Goal: Task Accomplishment & Management: Complete application form

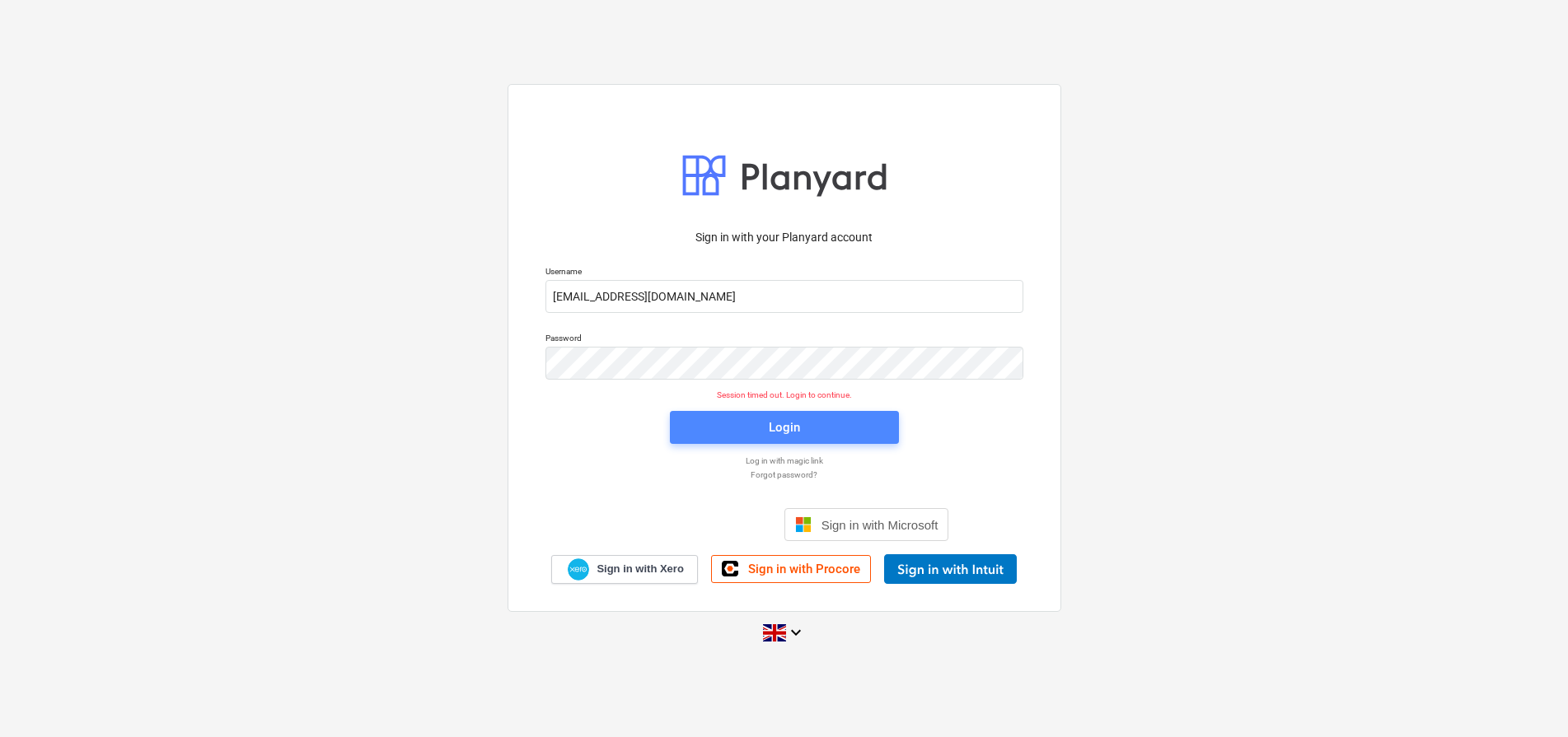
click at [708, 433] on span "Login" at bounding box center [784, 427] width 190 height 22
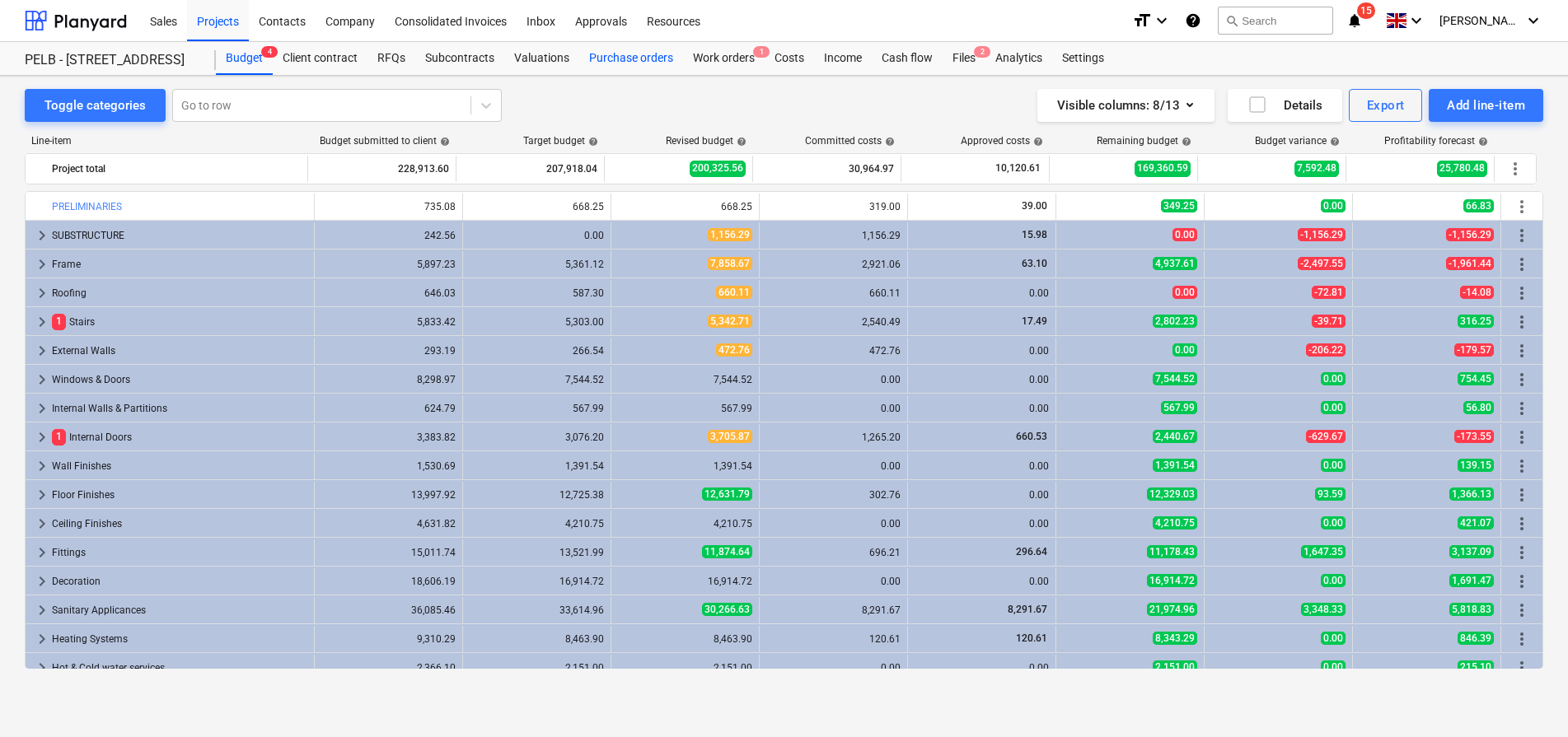
click at [651, 54] on div "Purchase orders" at bounding box center [631, 58] width 104 height 33
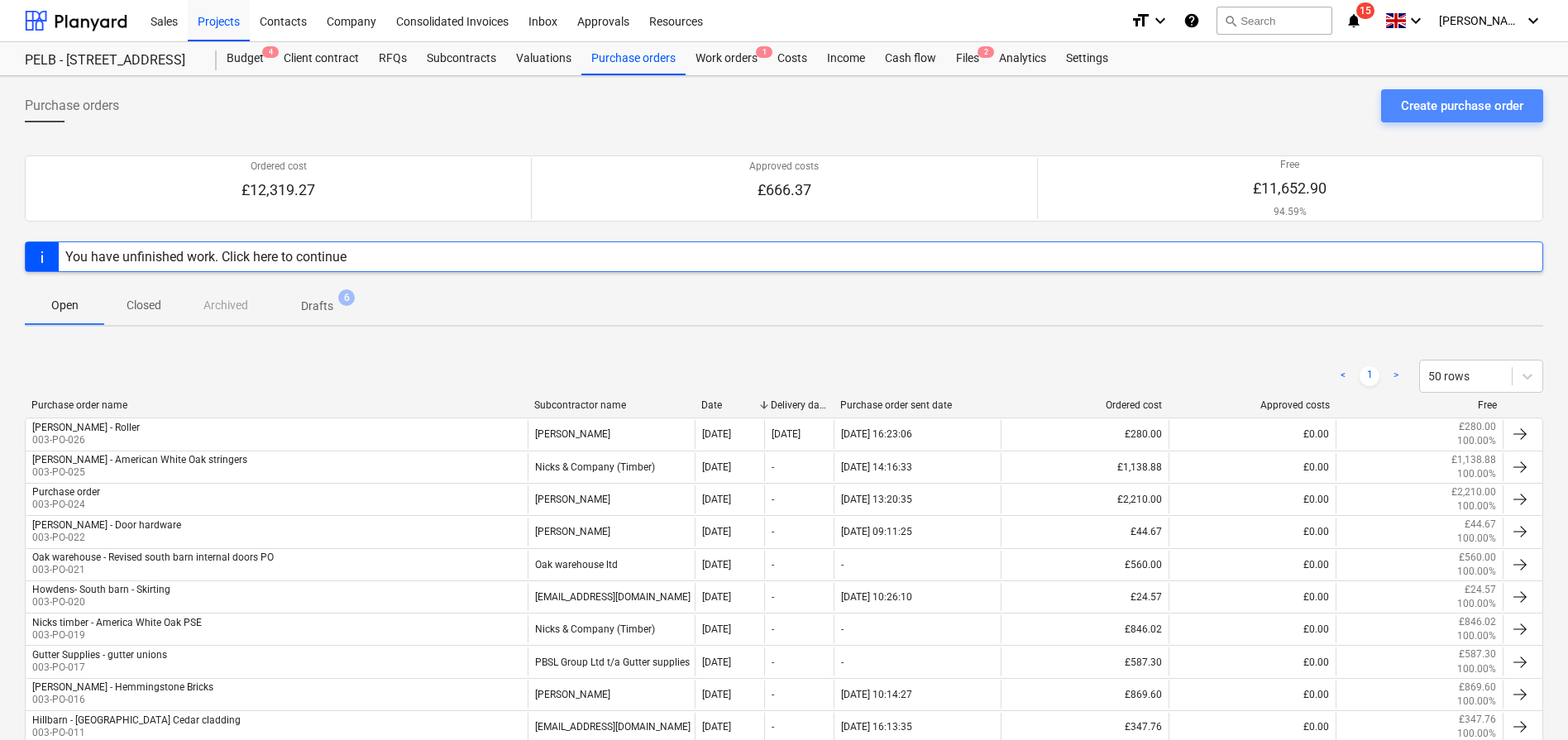
click at [1418, 108] on div "Create purchase order" at bounding box center [1462, 106] width 122 height 22
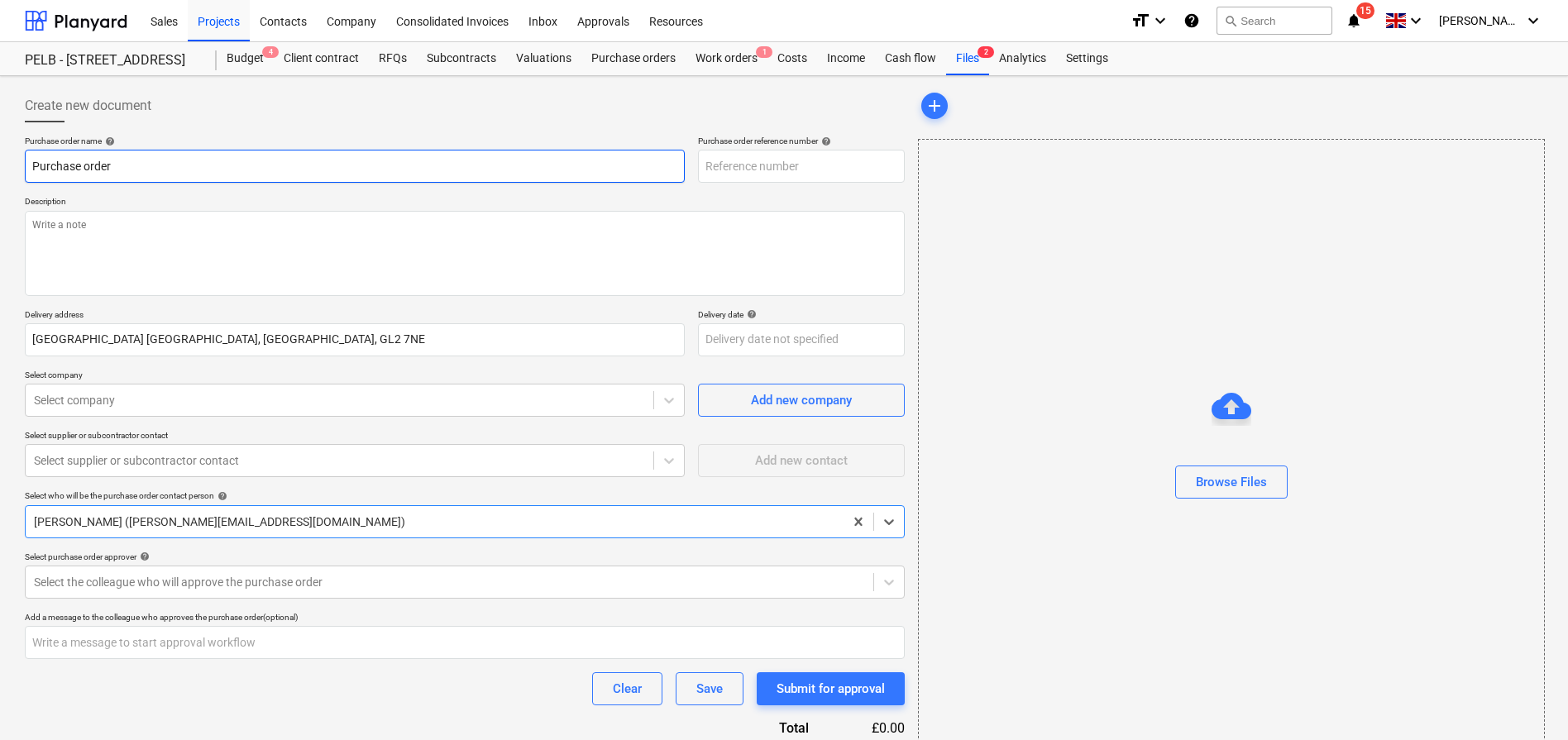
type textarea "x"
type input "003-PO-027"
drag, startPoint x: 317, startPoint y: 170, endPoint x: 66, endPoint y: 155, distance: 251.4
click at [66, 155] on input "Purchase order" at bounding box center [354, 166] width 660 height 33
type textarea "x"
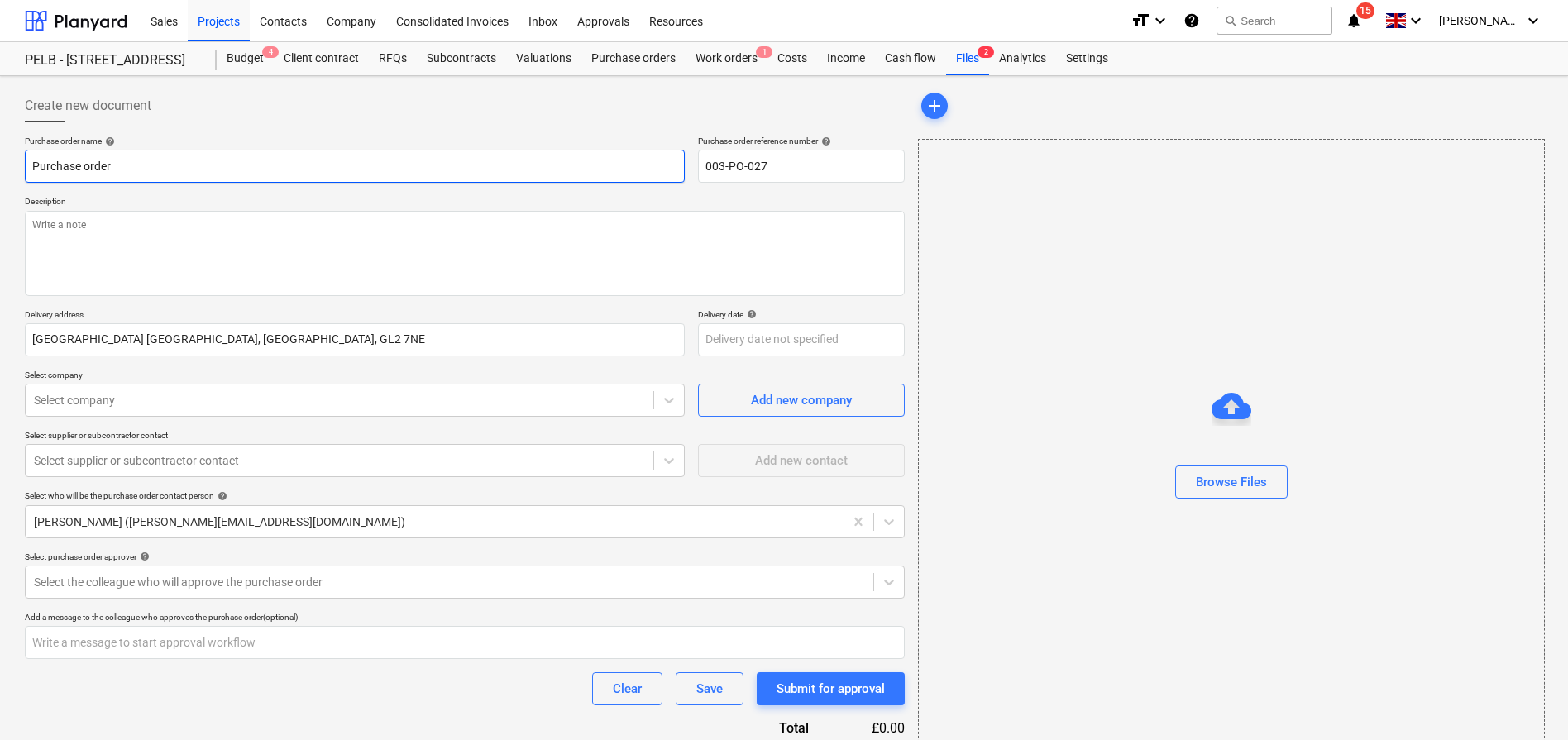
type input "T"
type textarea "x"
type input "Tr"
type textarea "x"
type input "Tra"
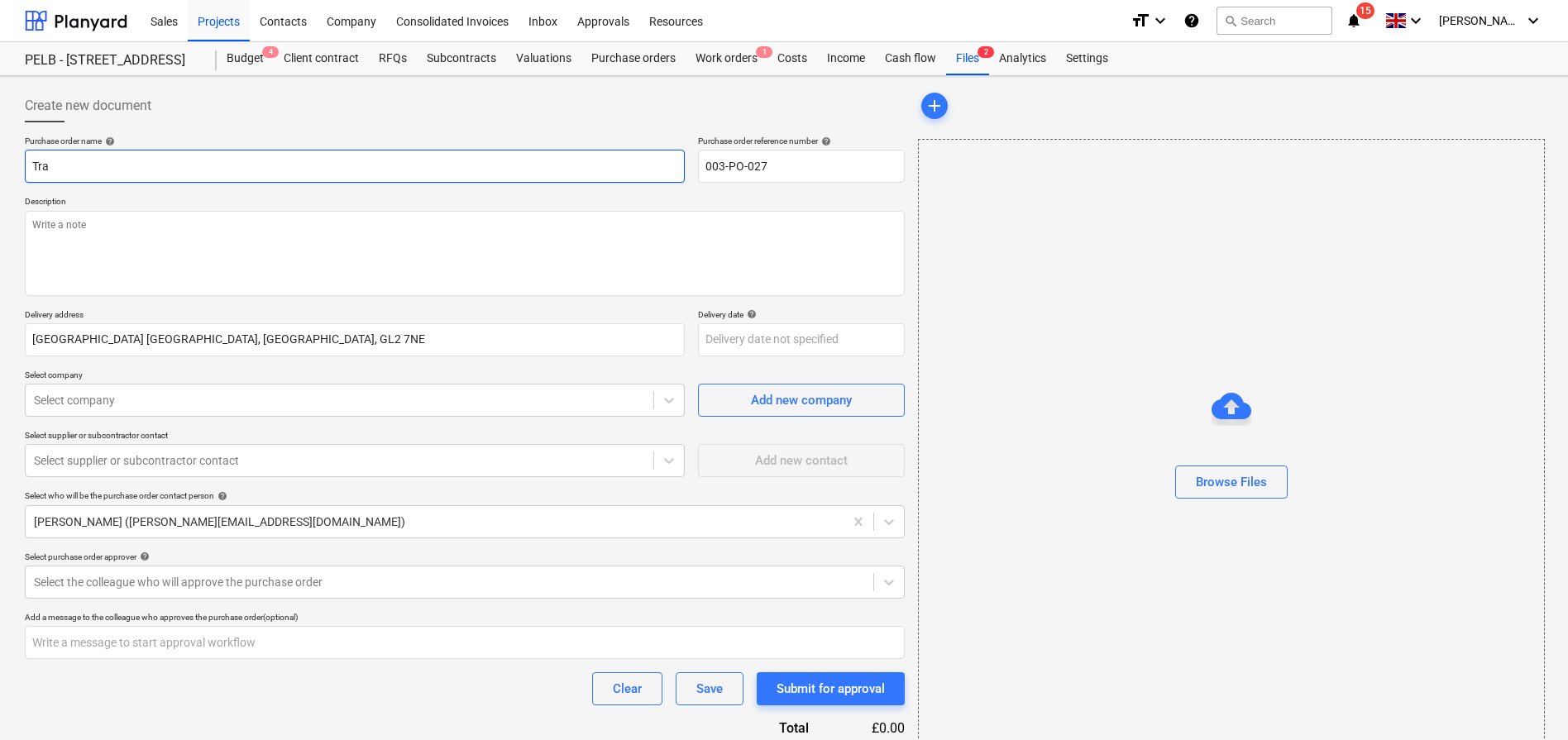
type textarea "x"
type input "Trac"
type textarea "x"
type input "[PERSON_NAME]"
type textarea "x"
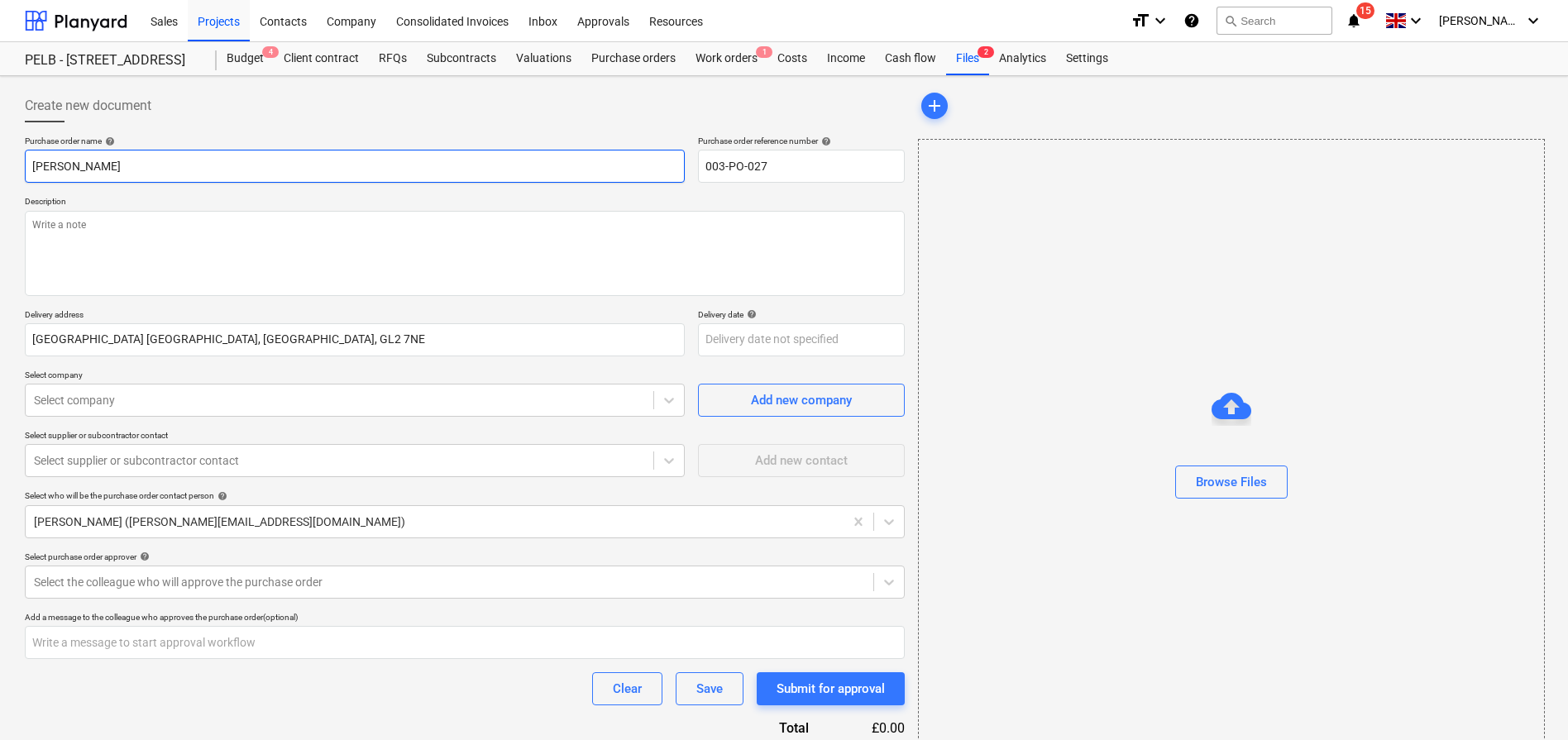
type input "Trac"
type textarea "x"
type input "Tra"
type textarea "x"
type input "Trav"
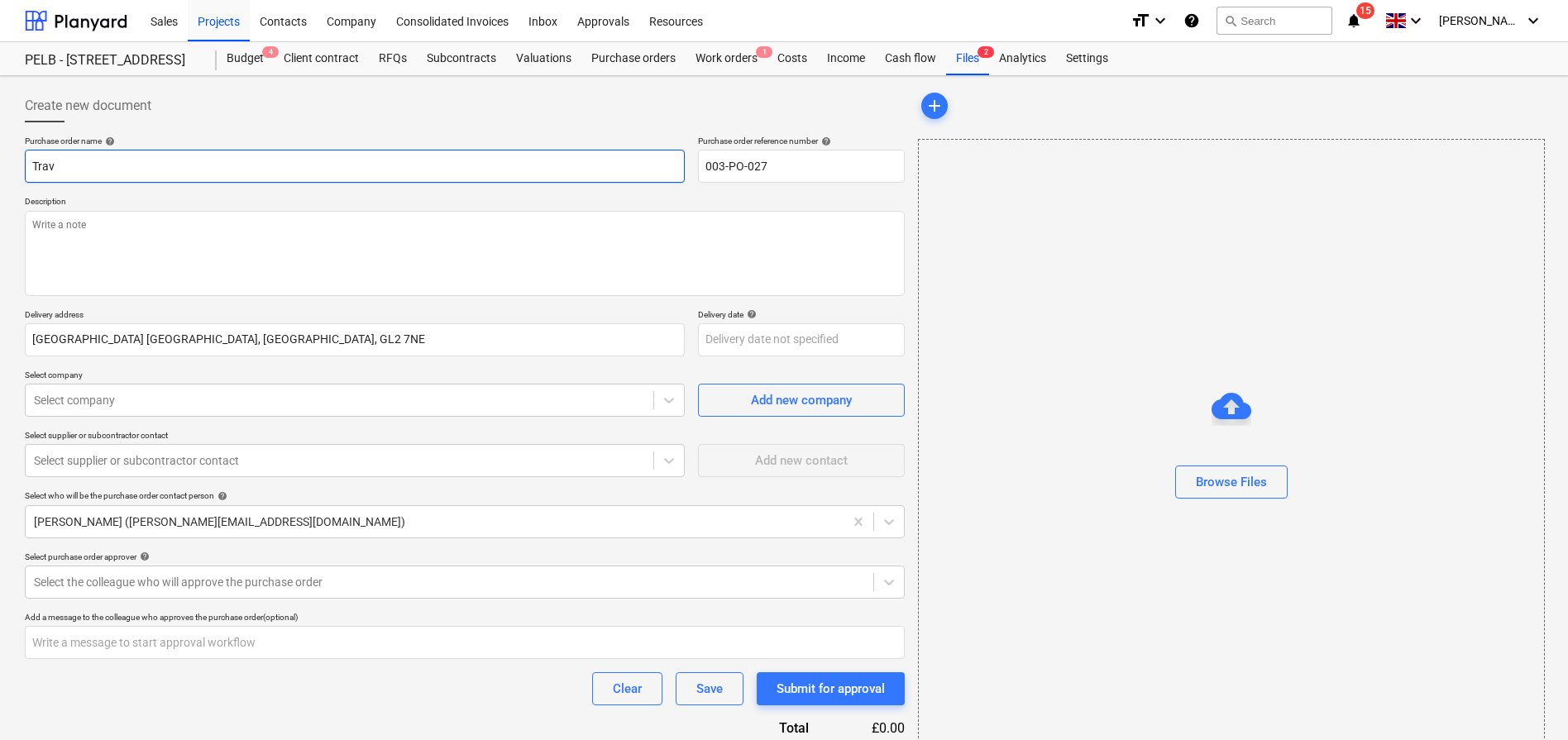
type textarea "x"
type input "Travi"
type textarea "x"
type input "[PERSON_NAME]"
type textarea "x"
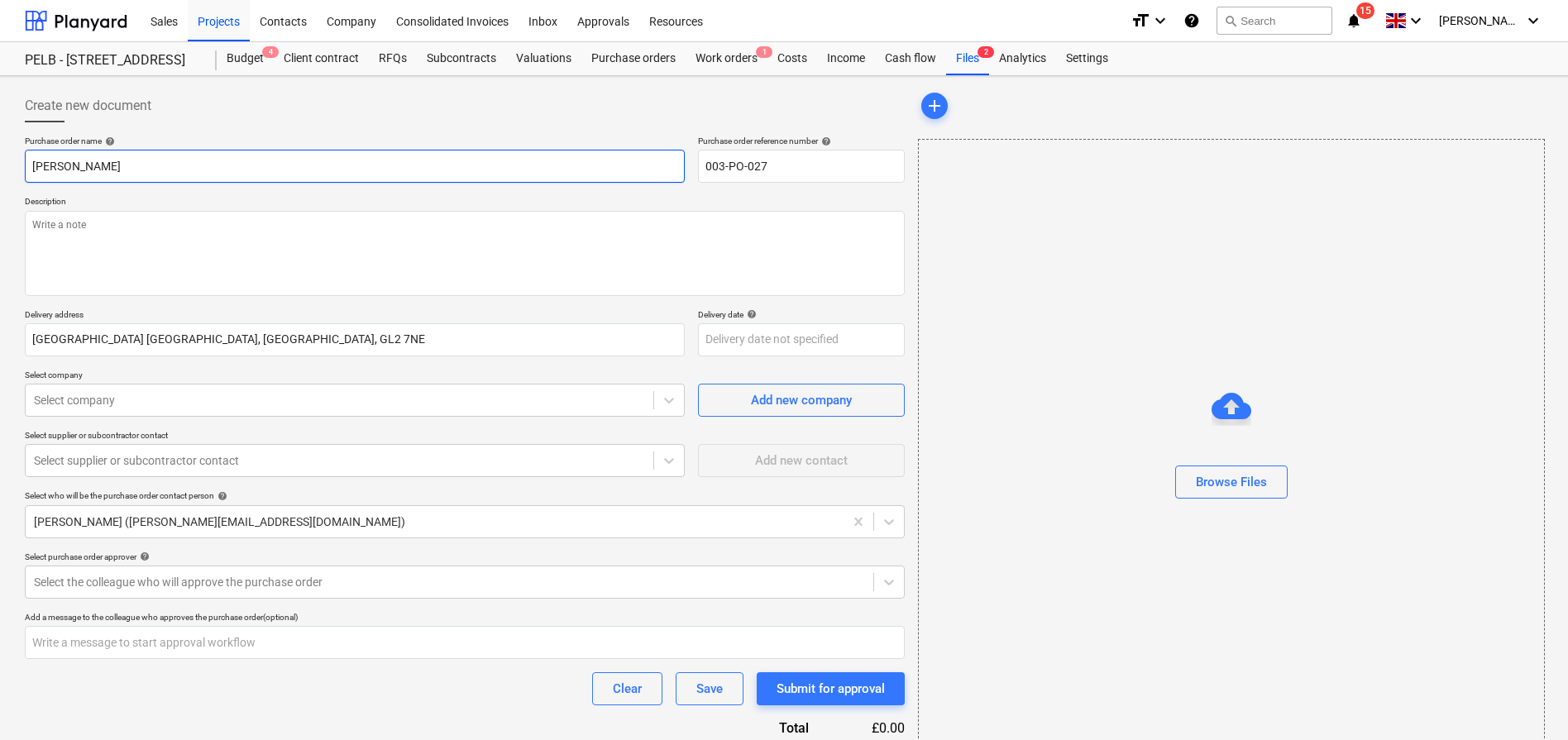
type input "[PERSON_NAME]"
type textarea "x"
type input "[PERSON_NAME]"
type textarea "x"
type input "[PERSON_NAME]"
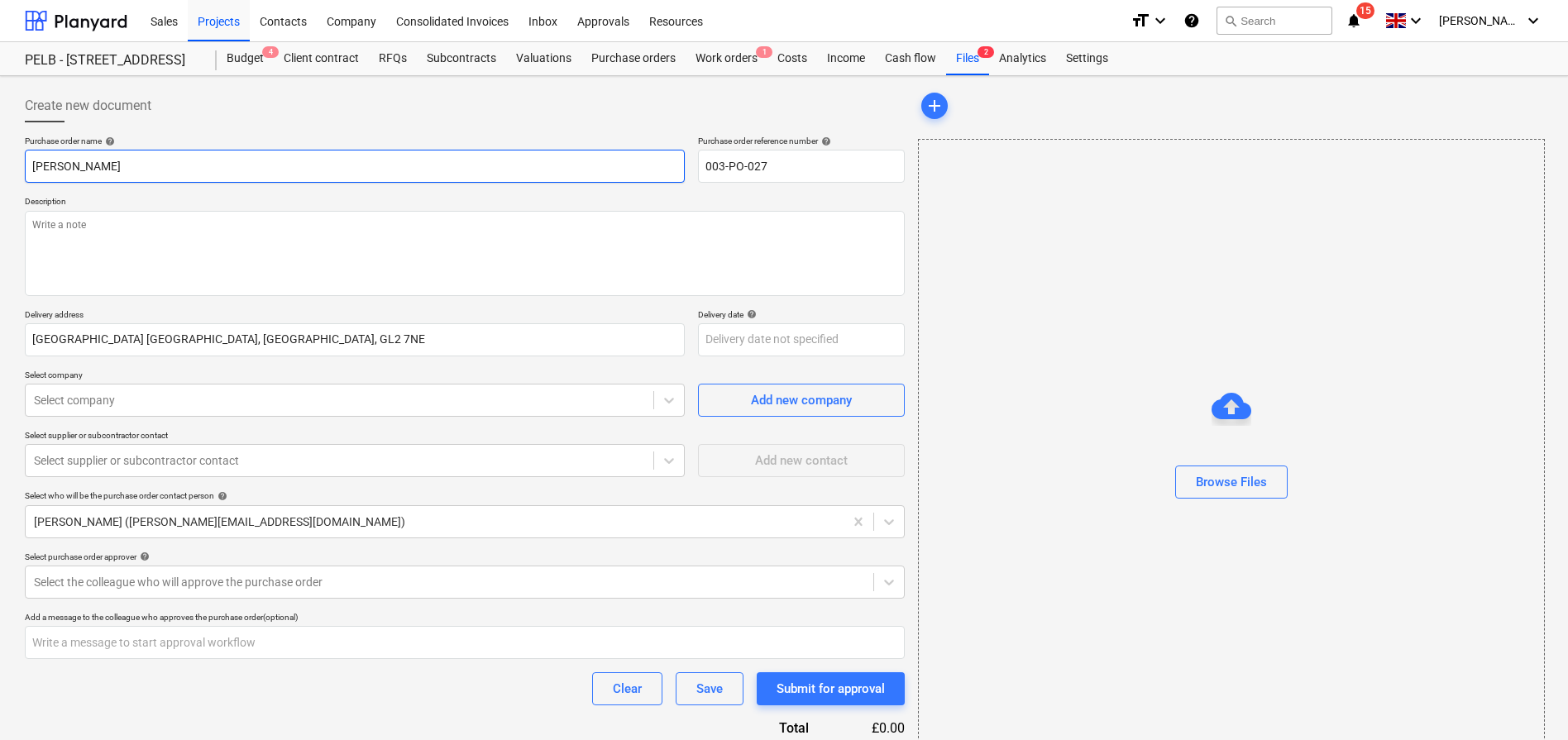
type textarea "x"
type input "[PERSON_NAME]"
type textarea "x"
type input "[PERSON_NAME]"
type textarea "x"
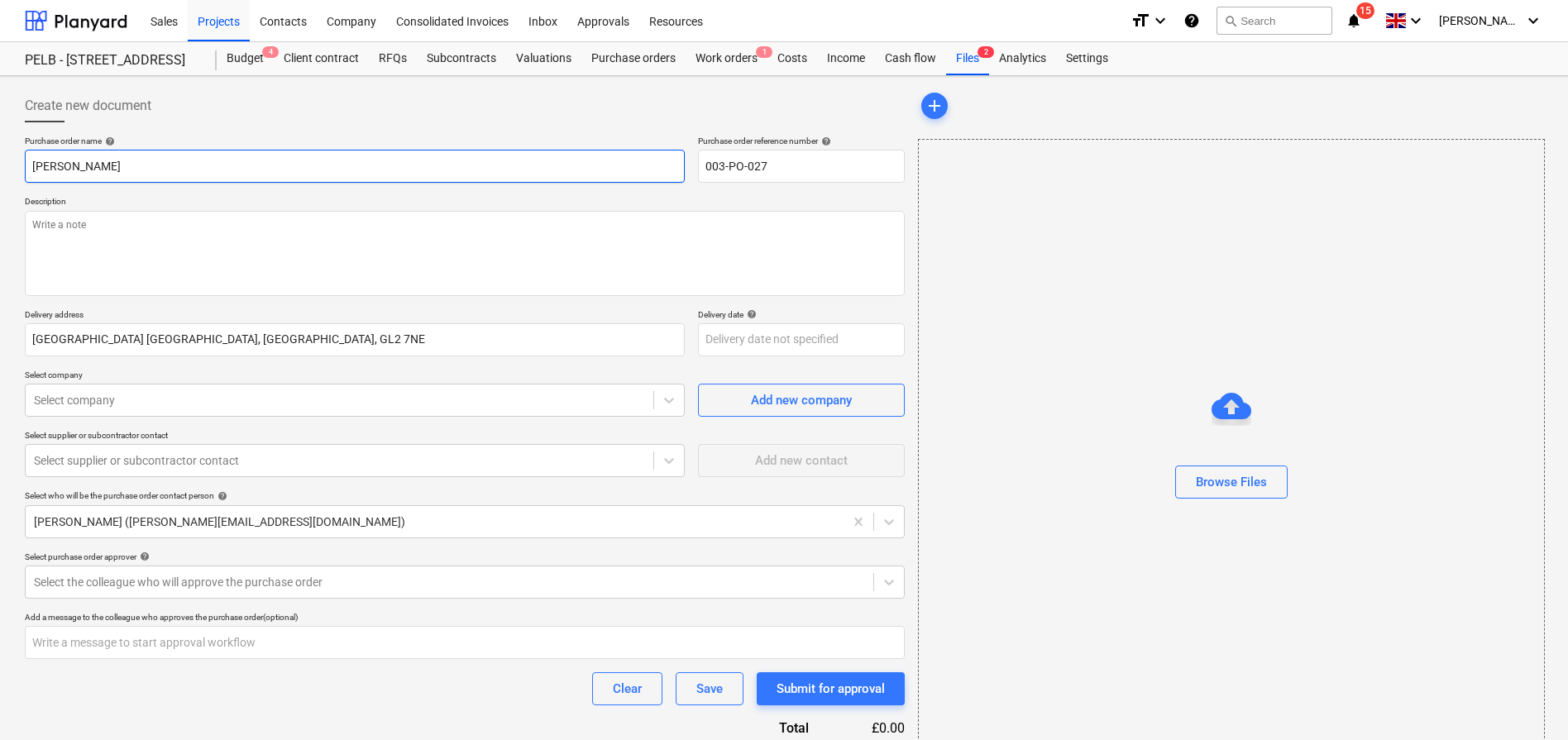
type input "[PERSON_NAME]"
type textarea "x"
type input "[PERSON_NAME]"
type textarea "x"
type input "[PERSON_NAME]"
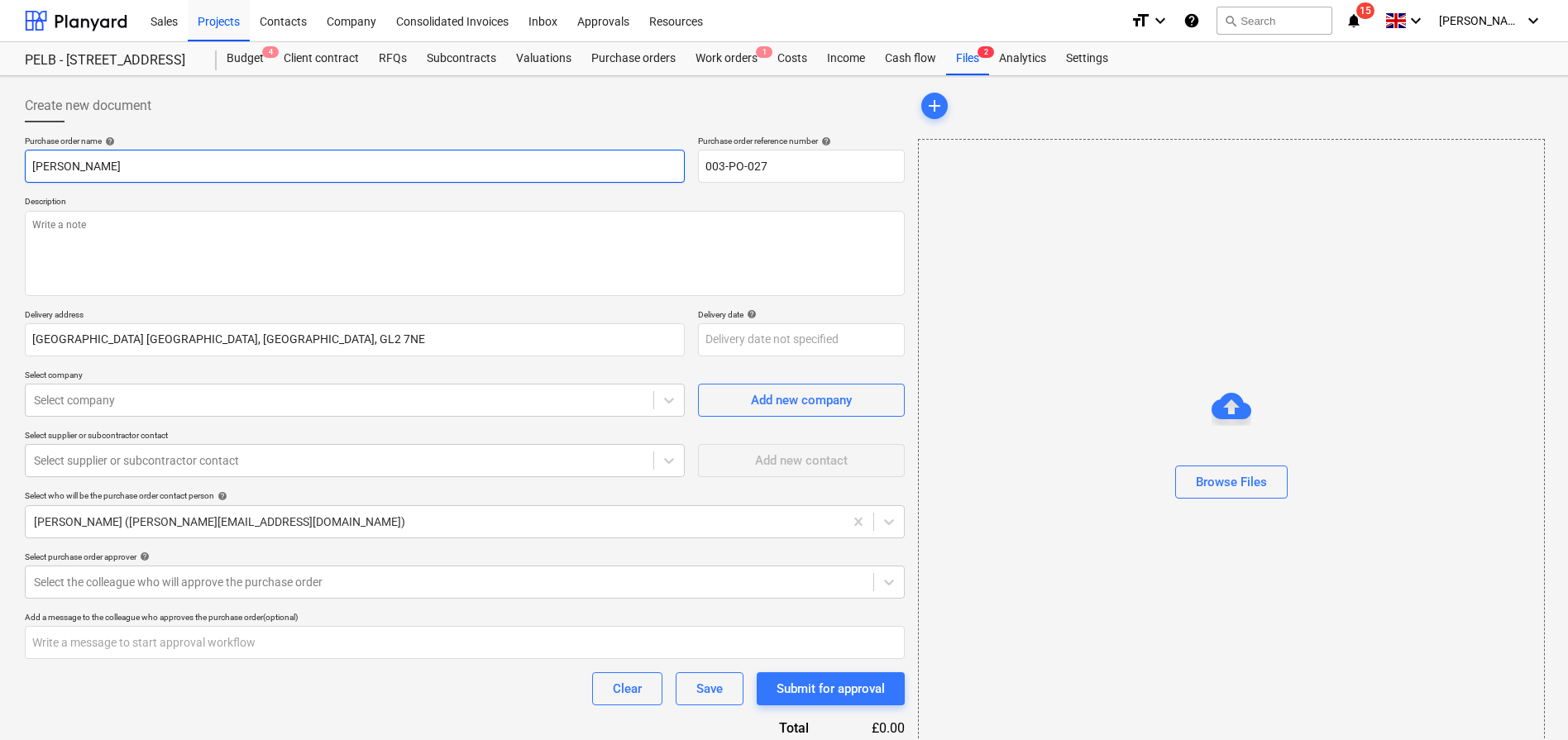
type textarea "x"
type input "[PERSON_NAME] -"
type textarea "x"
type input "[PERSON_NAME] -"
type textarea "x"
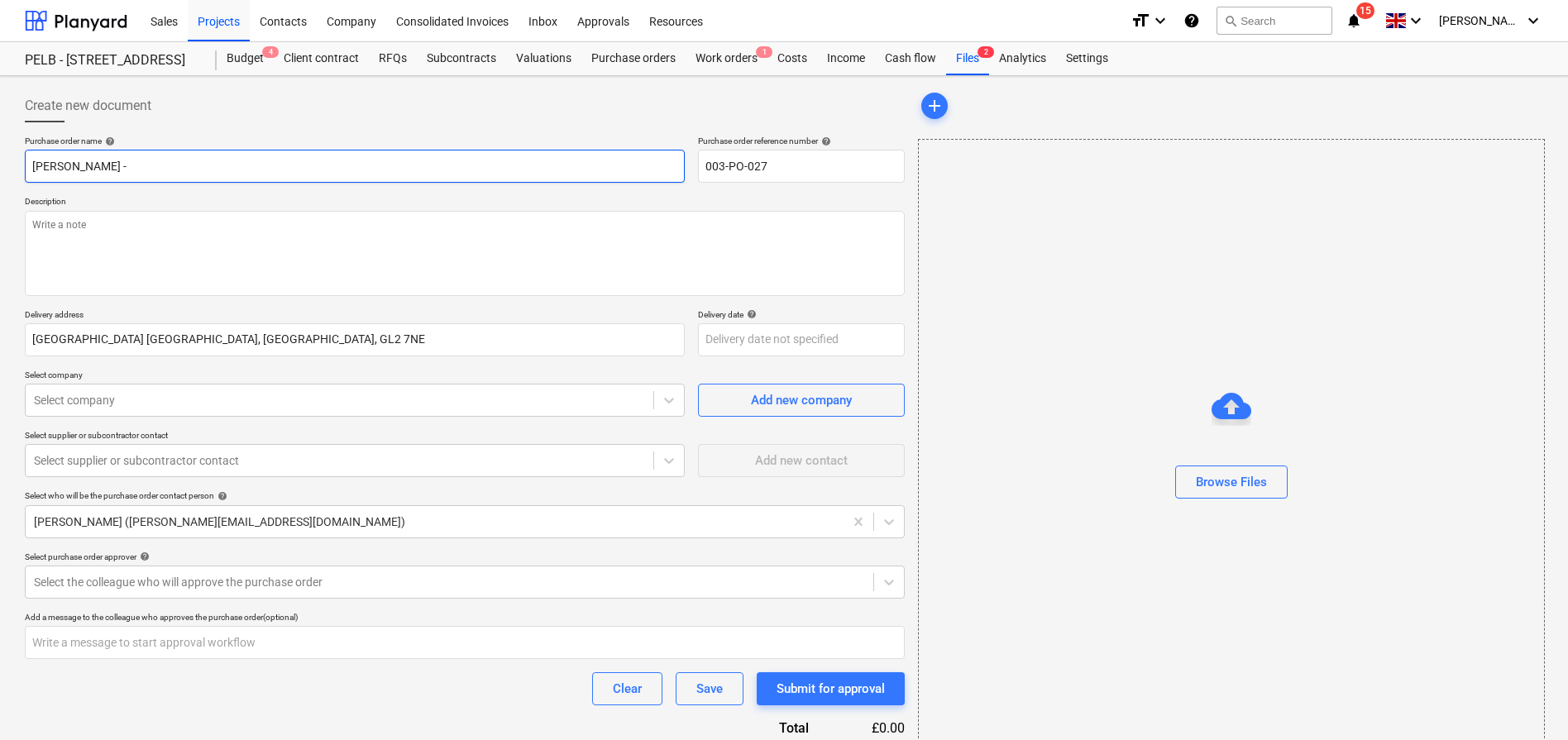
type input "[PERSON_NAME] - S"
type textarea "x"
type input "[PERSON_NAME]"
type textarea "x"
type input "[PERSON_NAME]"
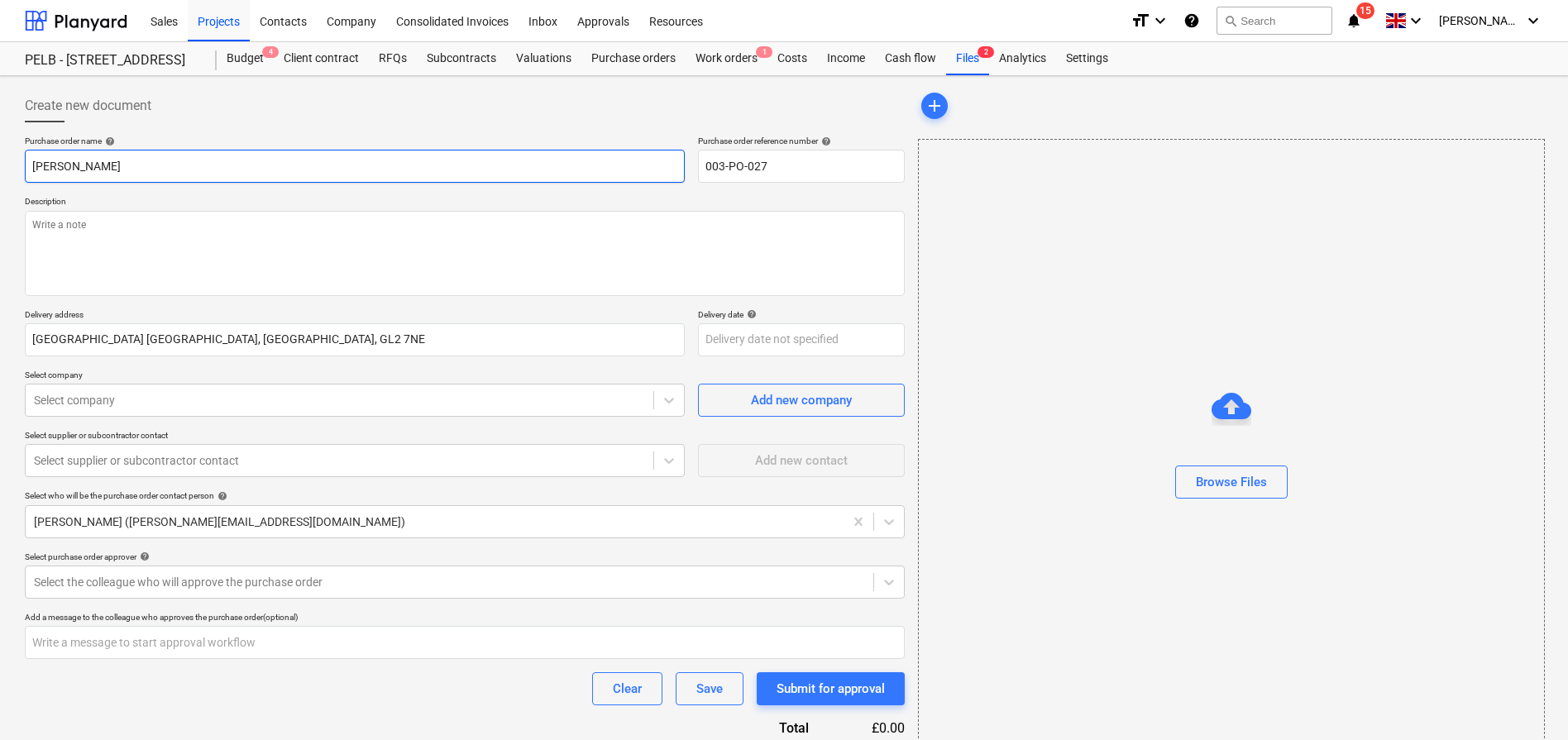
type textarea "x"
type input "[PERSON_NAME] - Silk"
type textarea "x"
type input "[PERSON_NAME]"
type textarea "x"
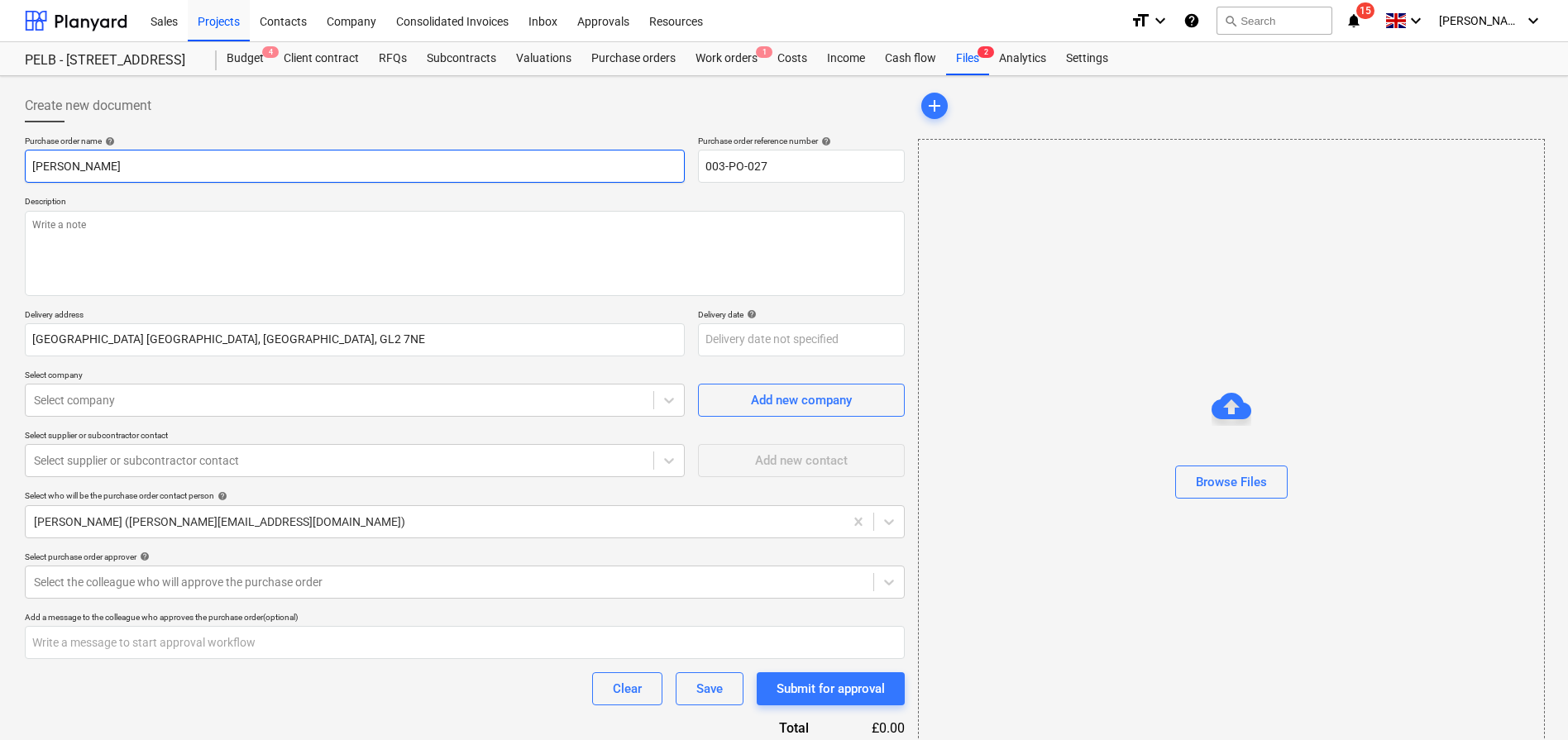
type input "[PERSON_NAME]"
type textarea "x"
type input "[PERSON_NAME]"
type textarea "x"
type input "[PERSON_NAME]"
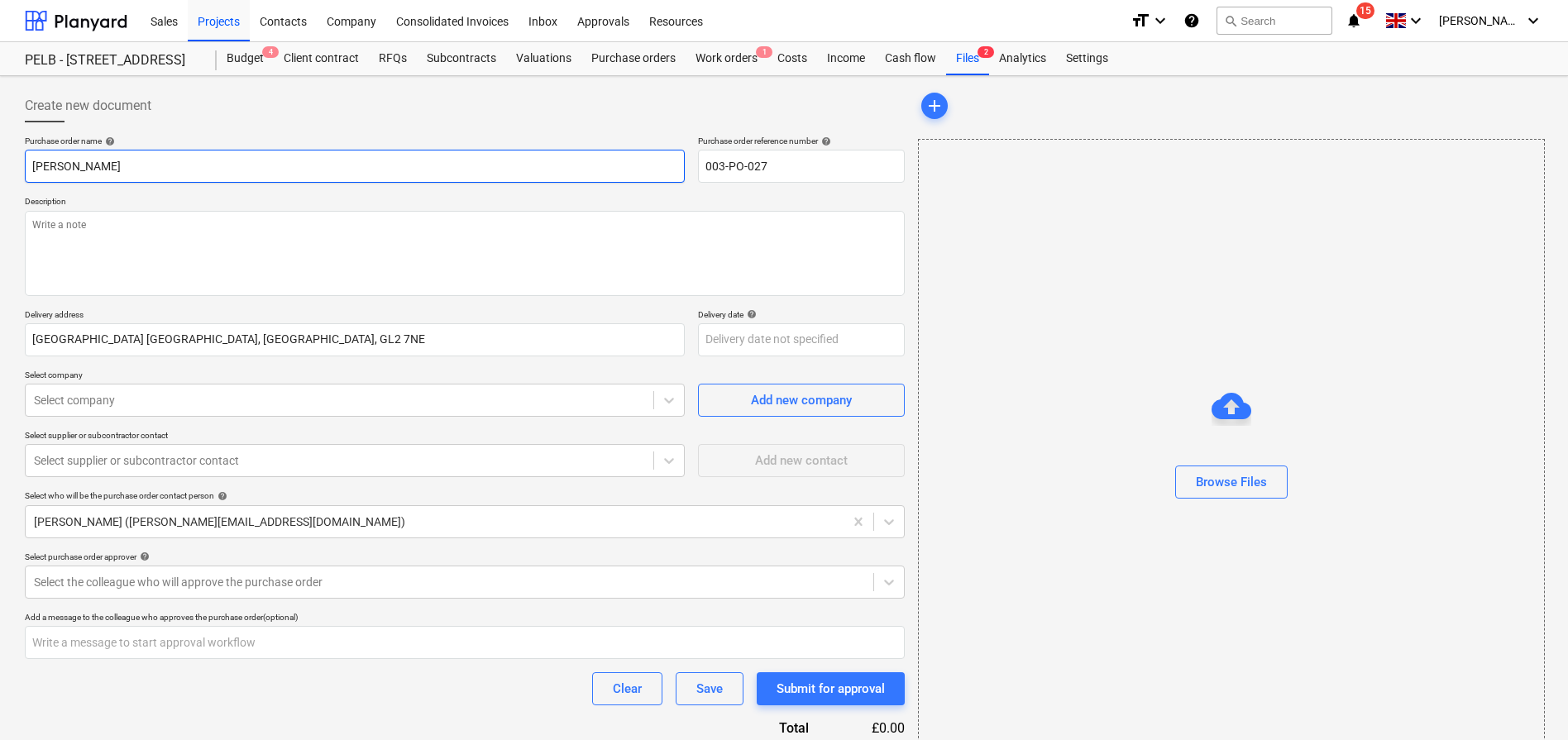
type textarea "x"
type input "[PERSON_NAME]"
type textarea "x"
type input "[PERSON_NAME]"
type textarea "x"
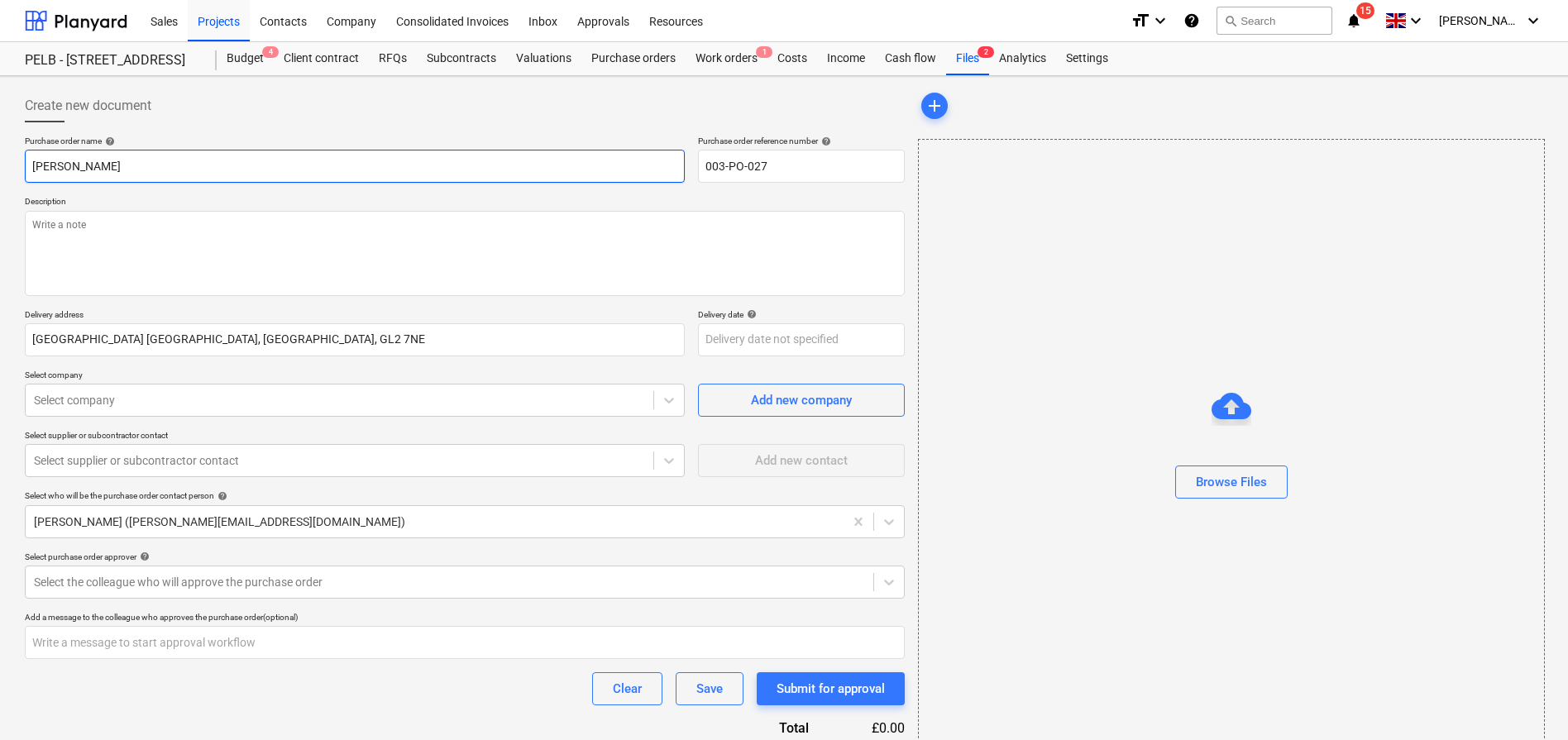
type input "[PERSON_NAME]"
type textarea "x"
type input "[PERSON_NAME]"
type textarea "x"
type input "[PERSON_NAME]"
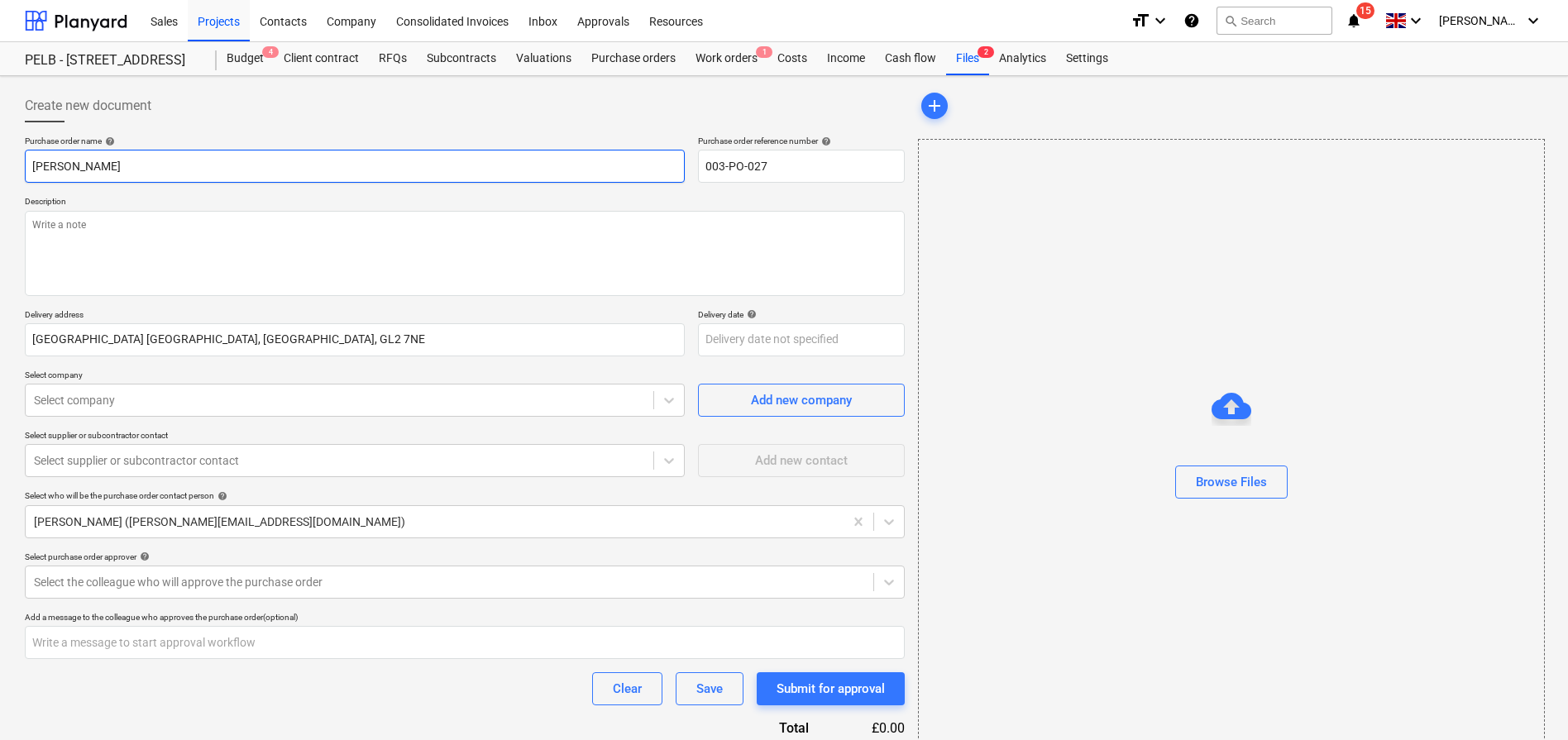
type textarea "x"
type input "[PERSON_NAME]"
click at [131, 228] on textarea at bounding box center [465, 254] width 880 height 85
type textarea "x"
type textarea "f"
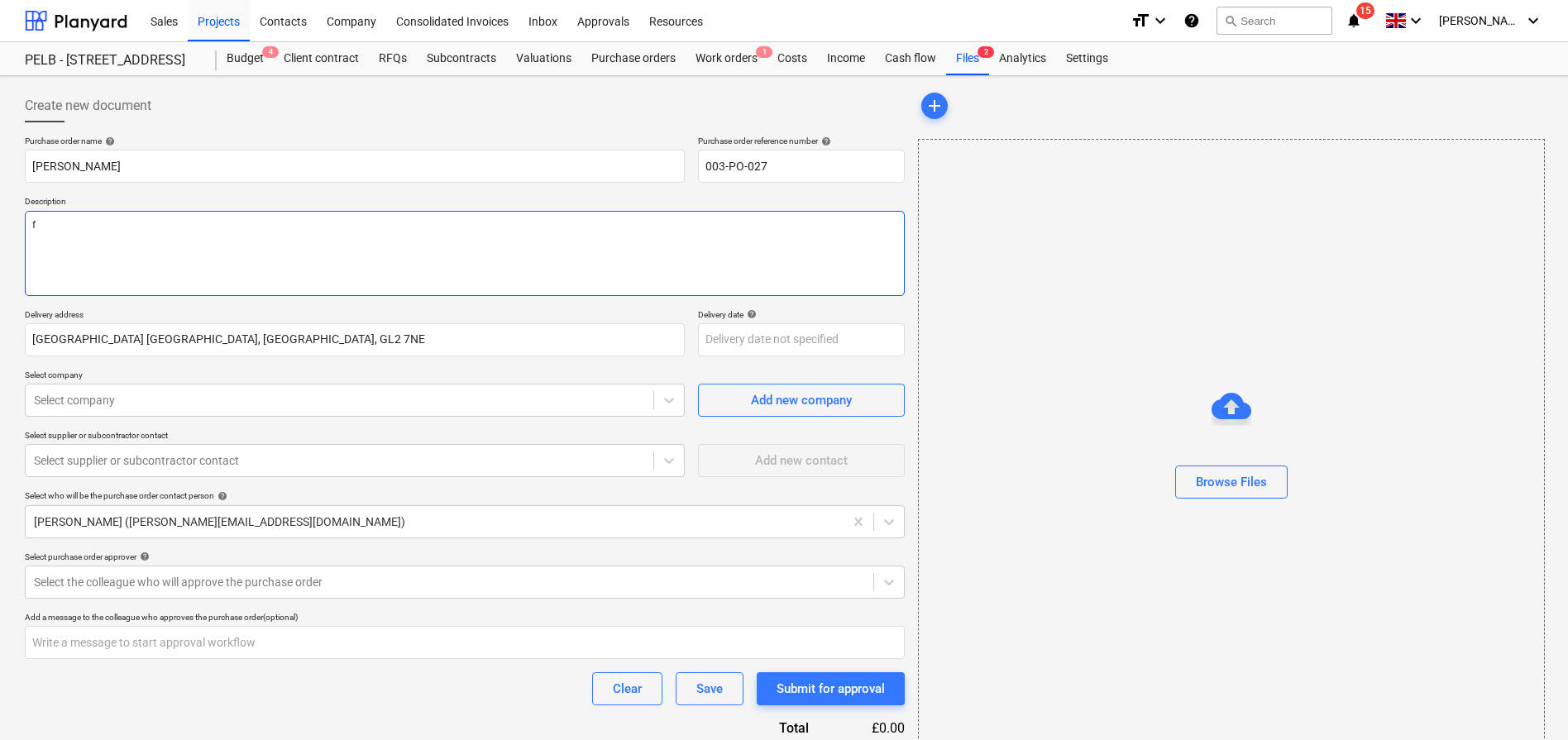
type textarea "x"
type textarea "f"
type textarea "x"
type textarea "fo"
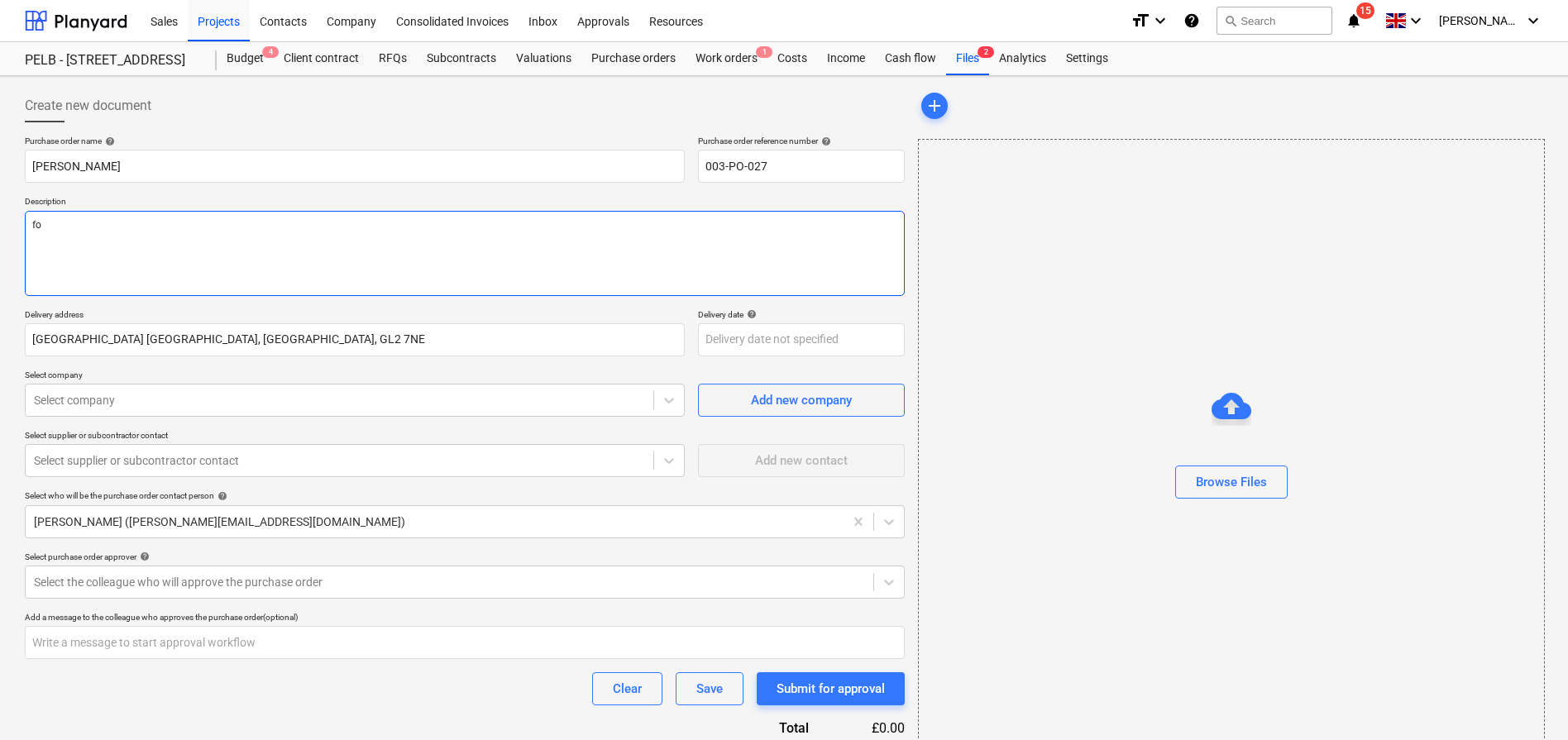
type textarea "x"
type textarea "for"
type textarea "x"
type textarea "for"
type textarea "x"
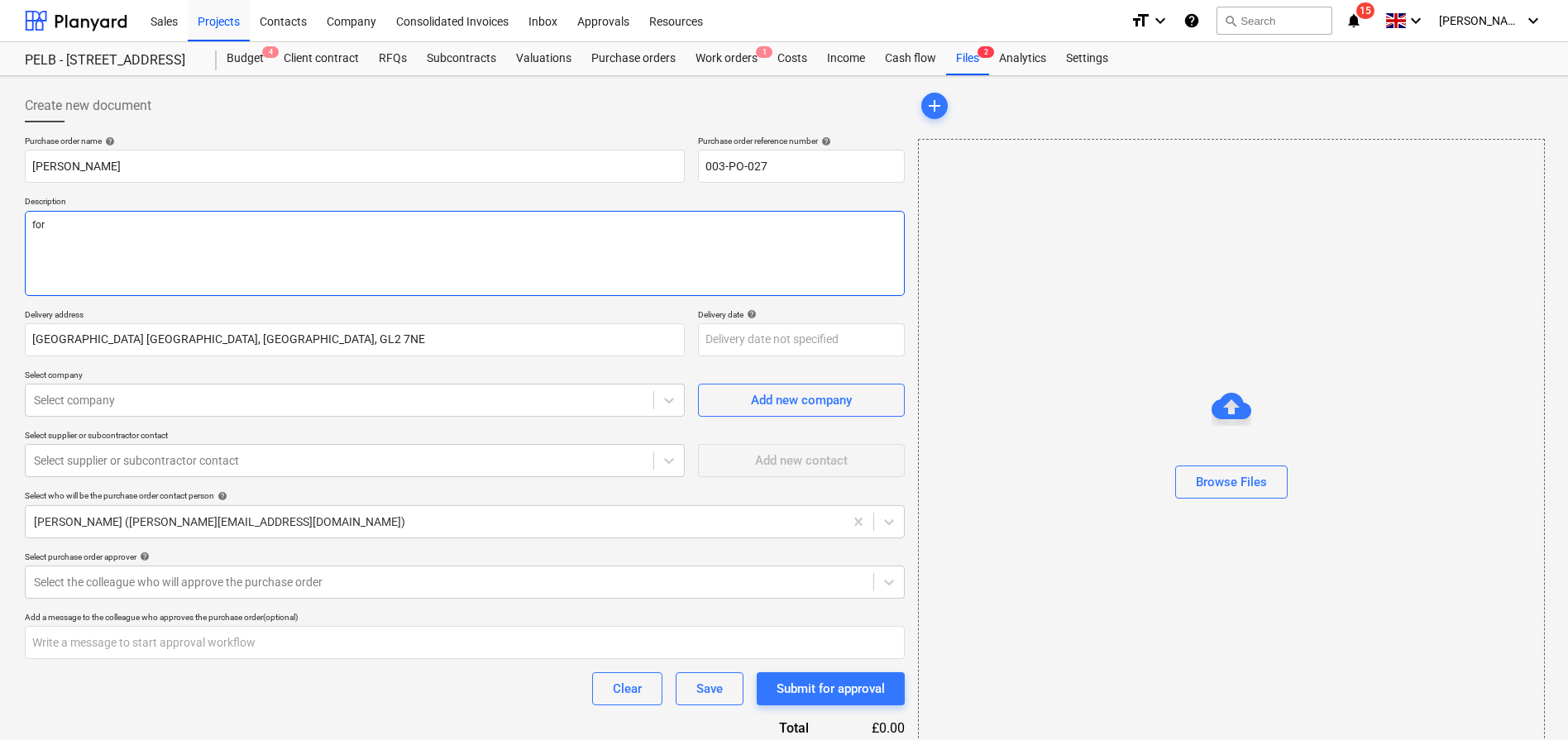
type textarea "for"
type textarea "x"
type textarea "fo"
type textarea "x"
type textarea "f"
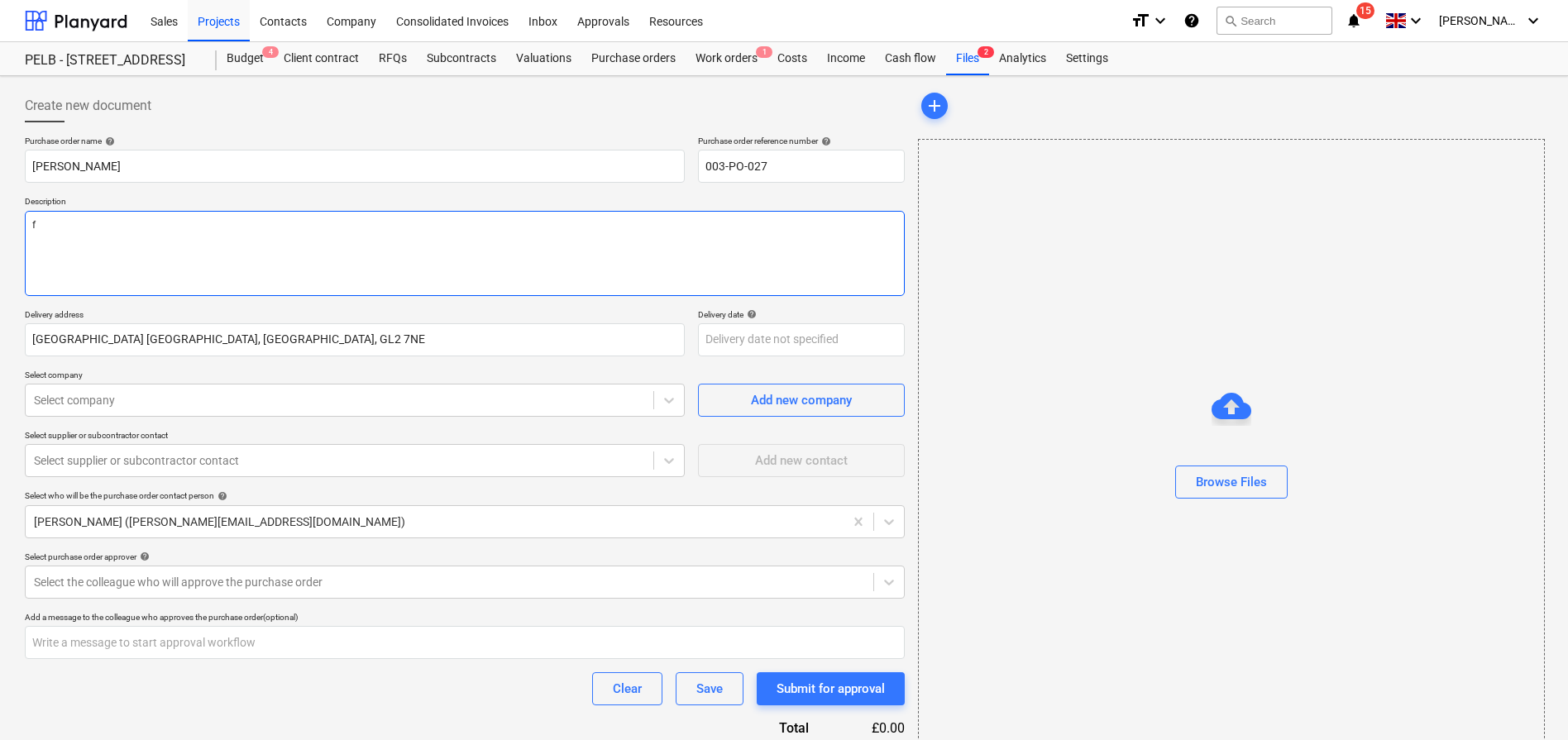
type textarea "x"
type textarea "F"
type textarea "x"
type textarea "Fo"
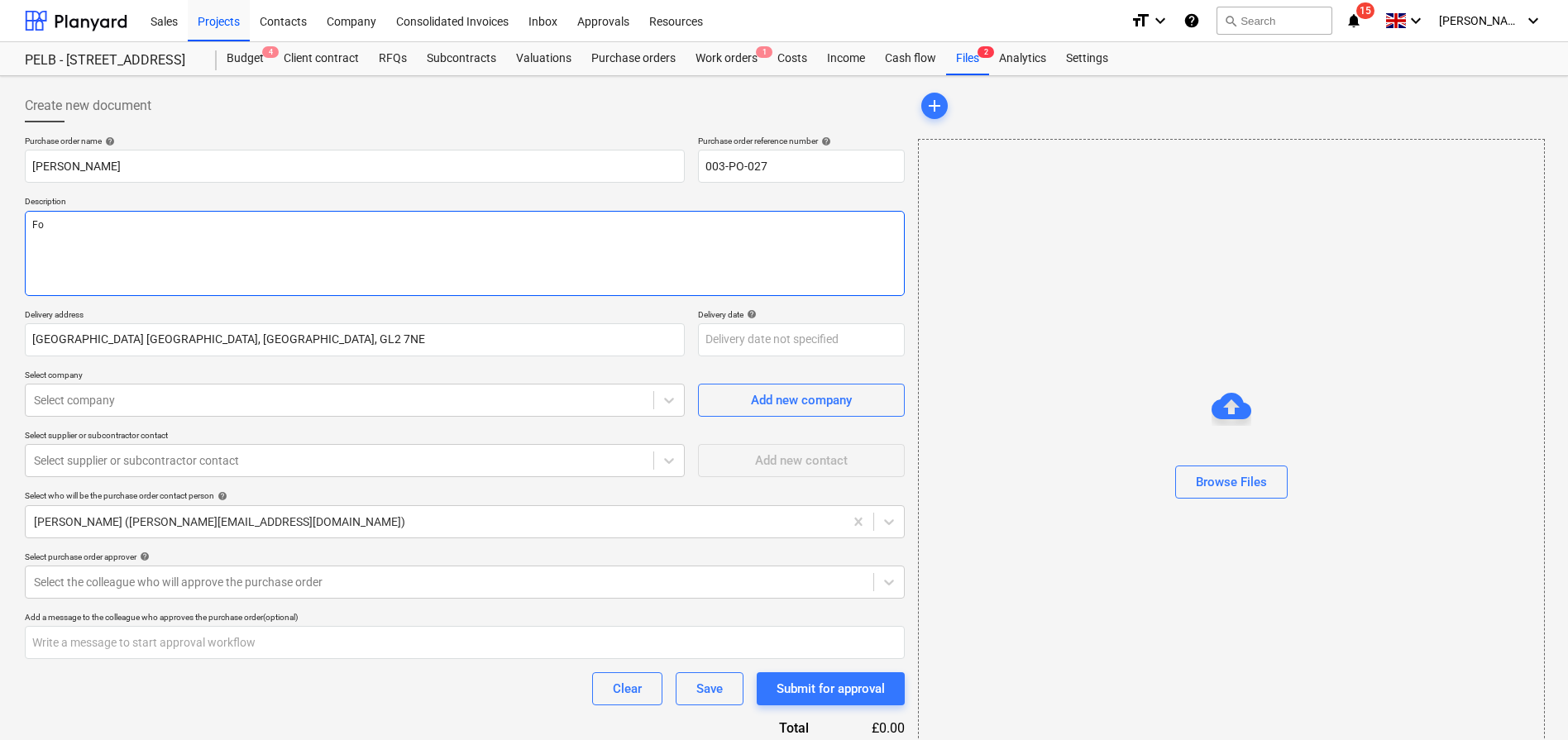
type textarea "x"
type textarea "For"
type textarea "x"
type textarea "For"
type textarea "x"
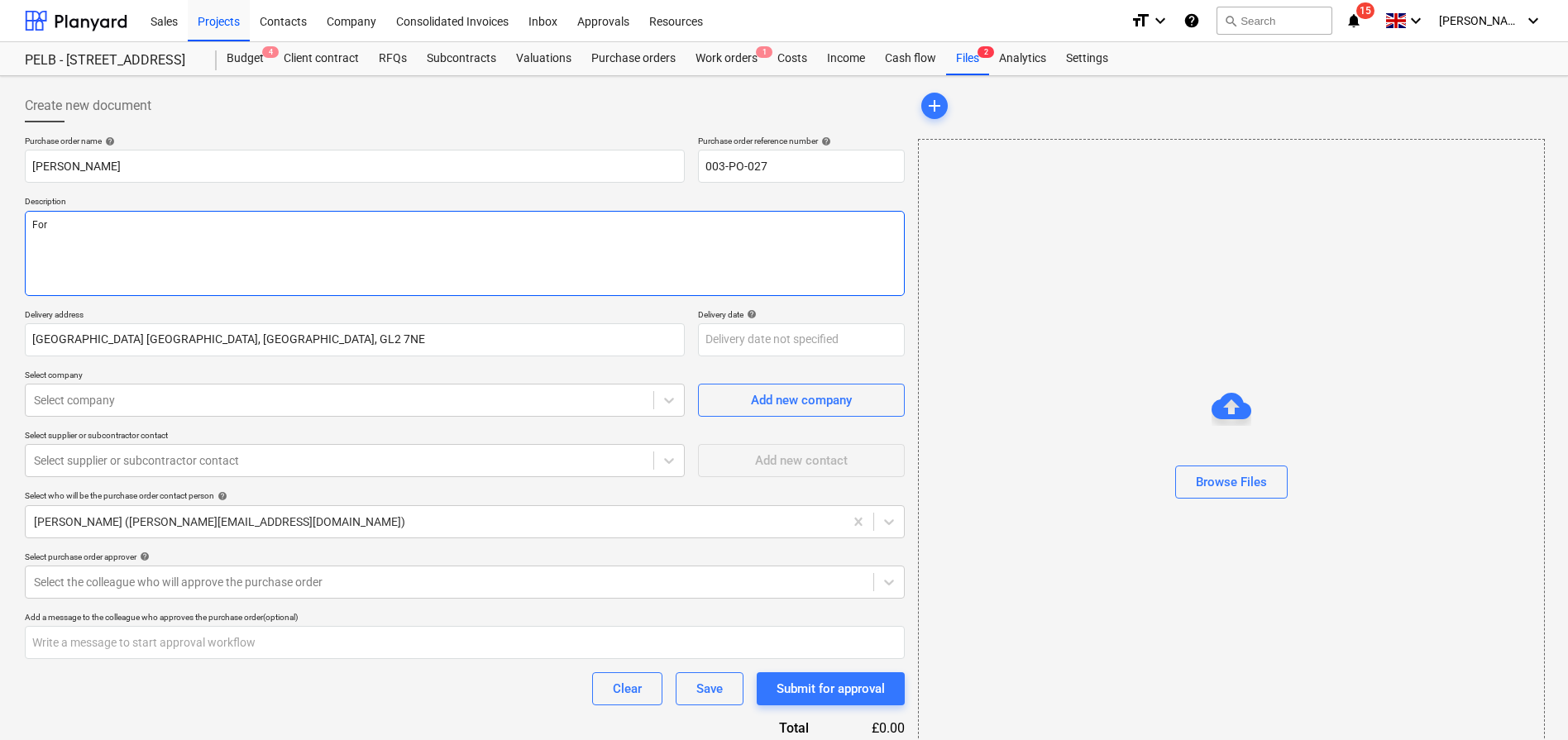
type textarea "For c"
type textarea "x"
type textarea "For co"
type textarea "x"
type textarea "For col"
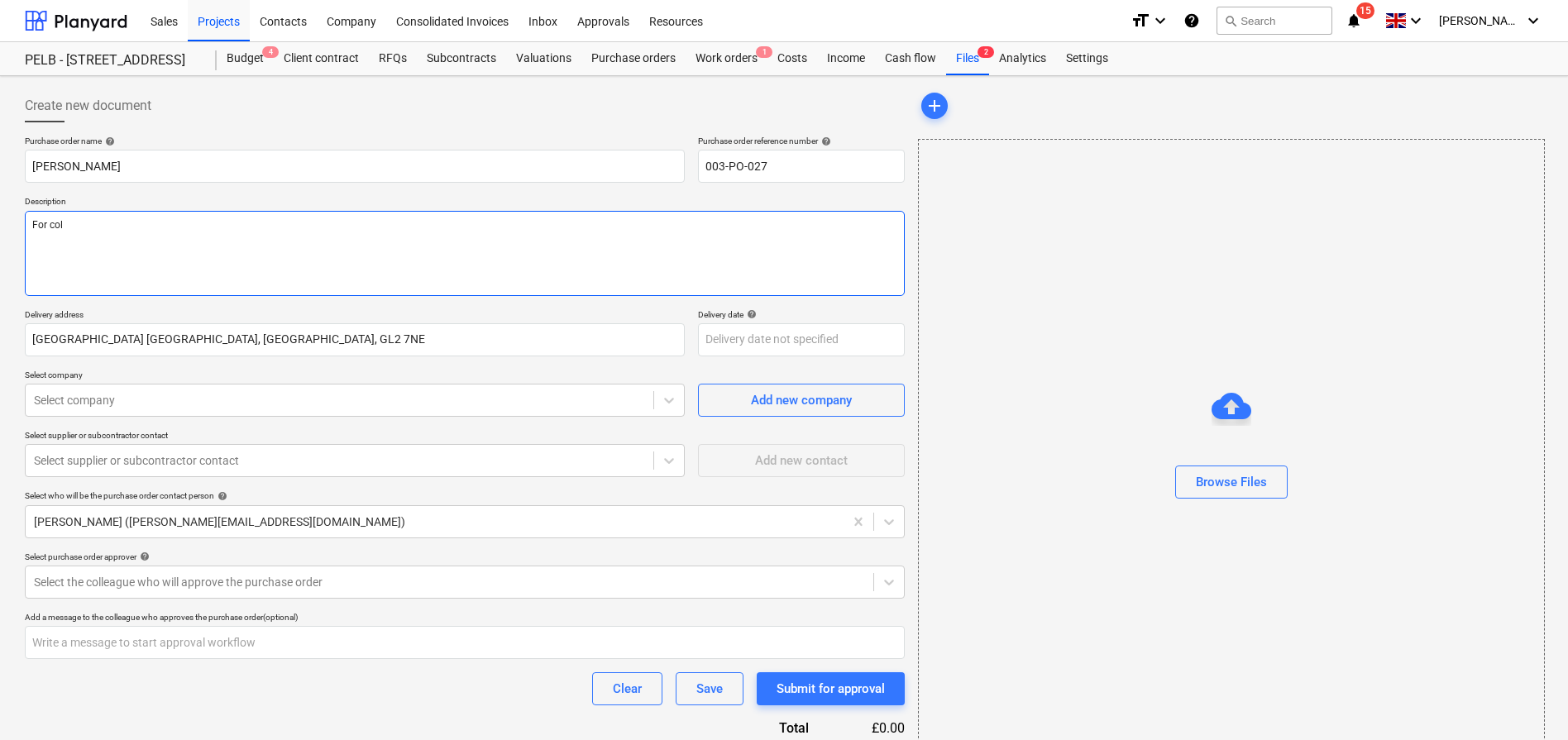
type textarea "x"
type textarea "For coll"
type textarea "x"
type textarea "For colle"
type textarea "x"
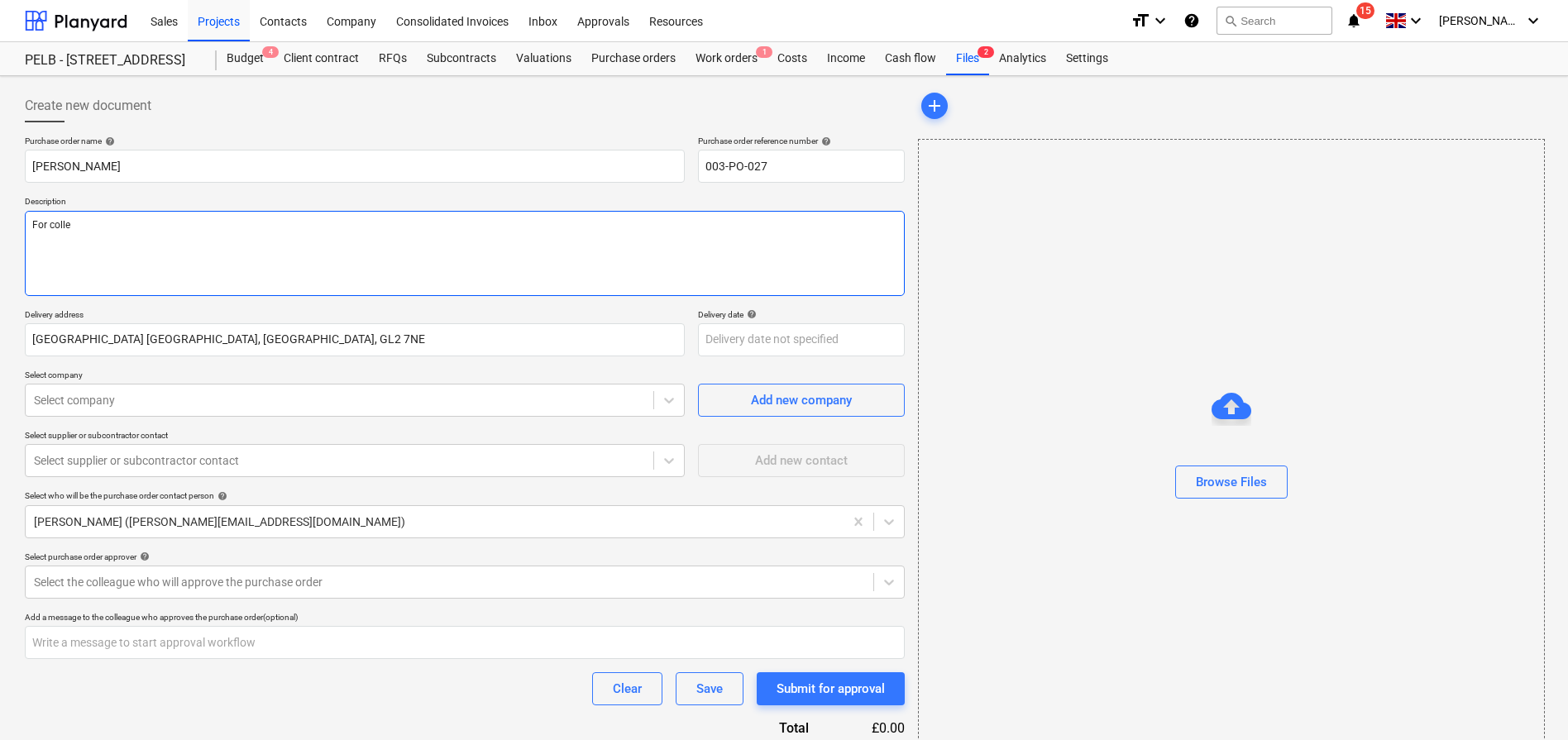
type textarea "For collec"
type textarea "x"
type textarea "For collecti"
type textarea "x"
type textarea "For collectio"
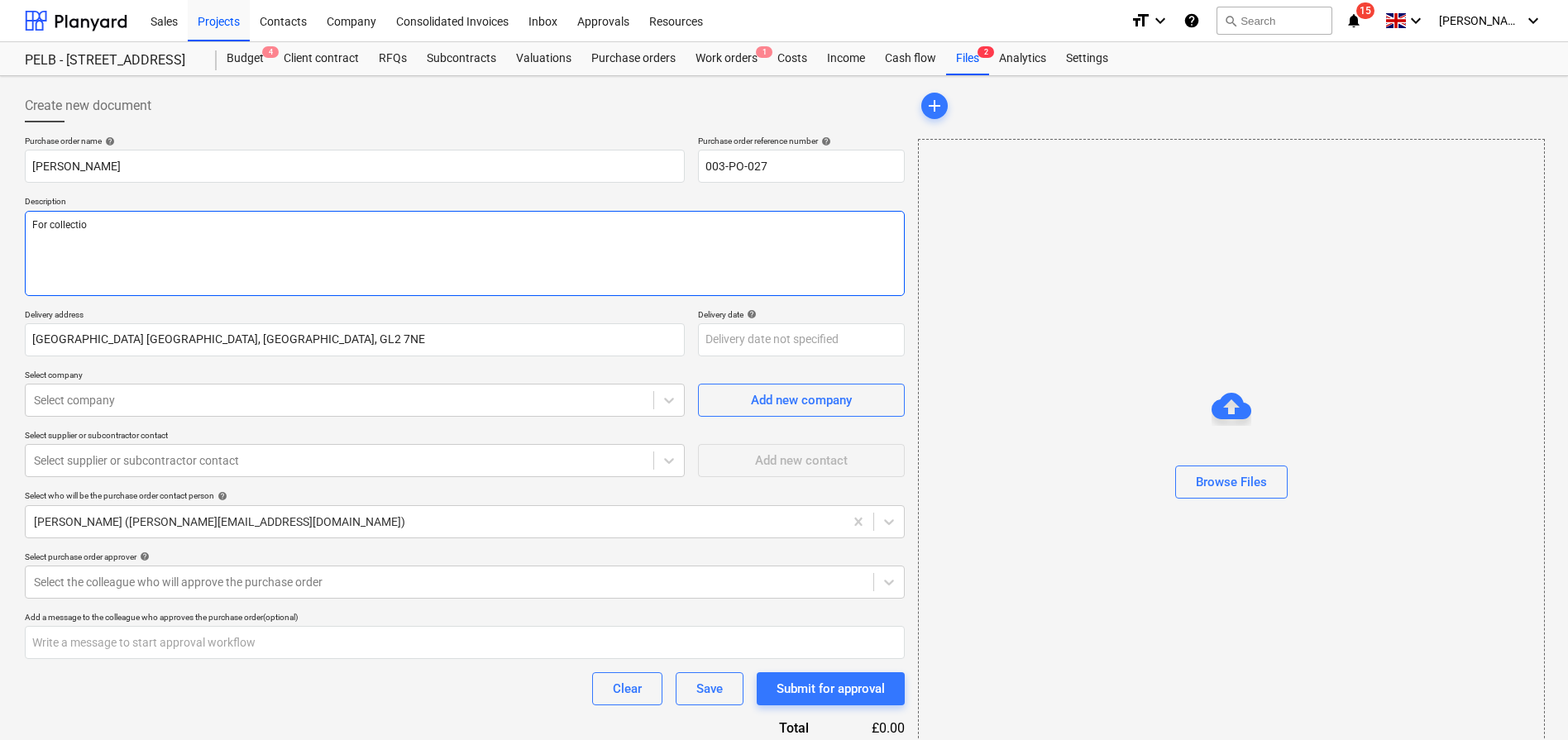
type textarea "x"
type textarea "For collection"
type textarea "x"
type textarea "For collection"
type textarea "x"
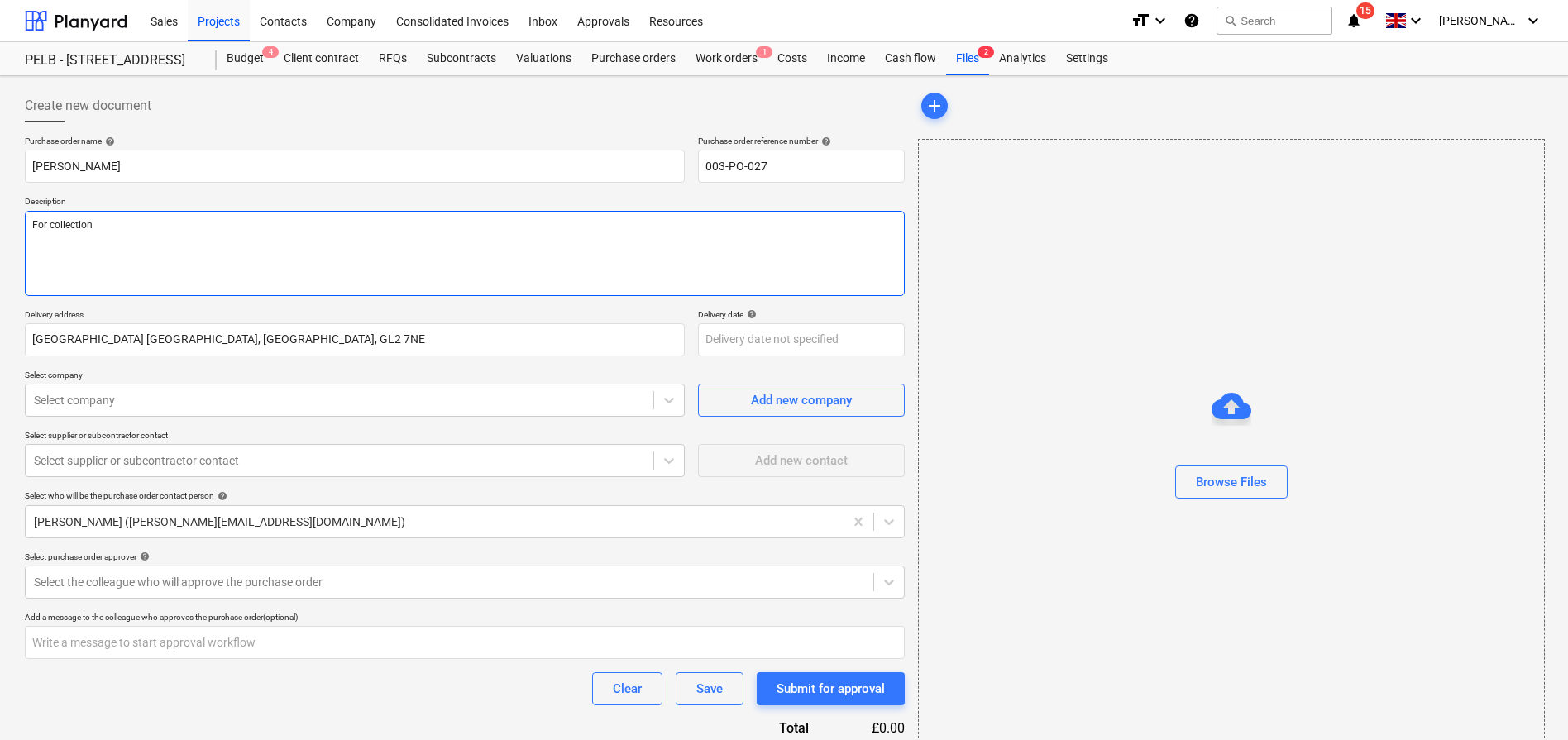
type textarea "For collection t"
type textarea "x"
type textarea "For collection to"
type textarea "x"
type textarea "For collection [PERSON_NAME]"
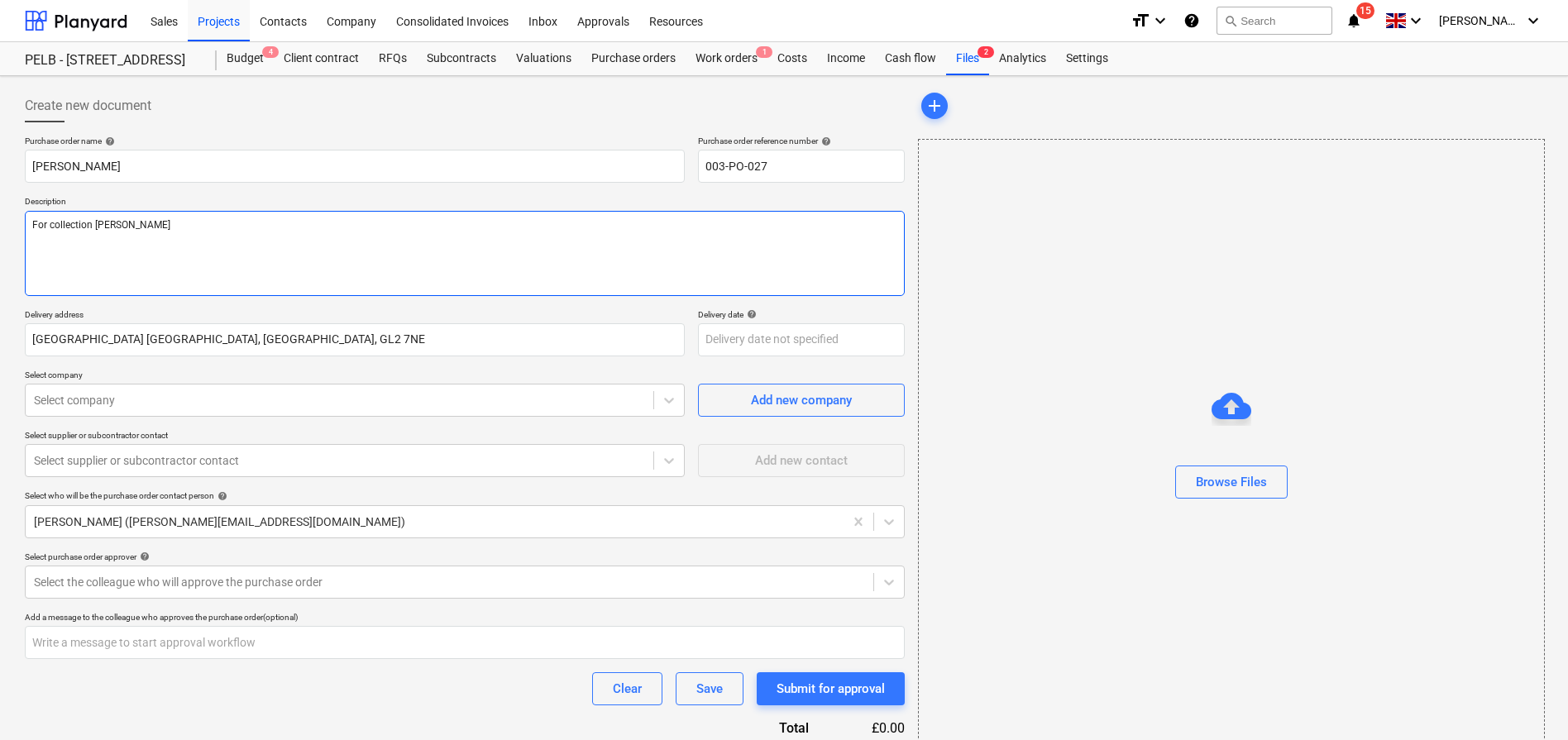
type textarea "x"
type textarea "For collection toda"
type textarea "x"
type textarea "For collection [DATE]"
type textarea "x"
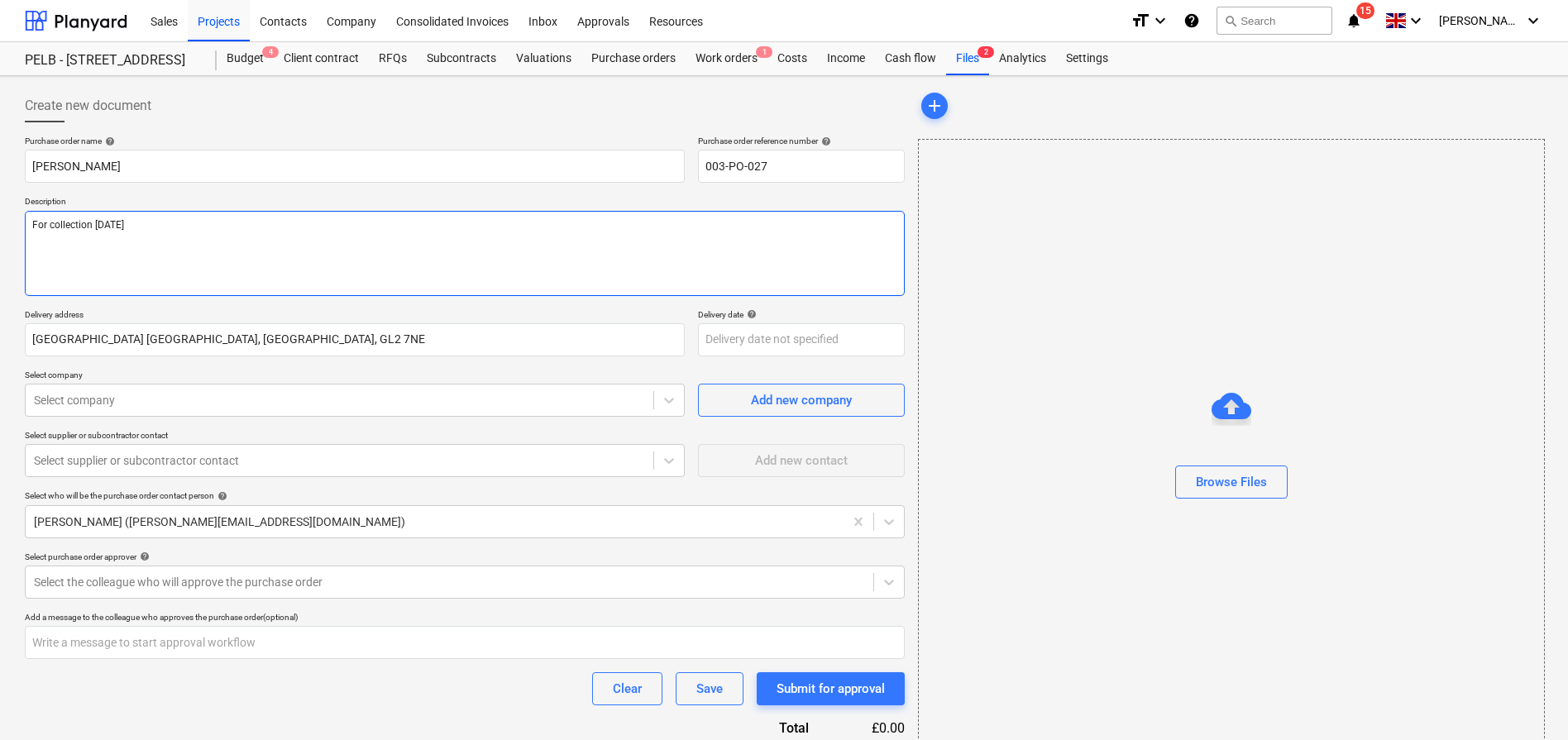
type textarea "For collection [DATE]"
click at [444, 139] on div "Purchase order name help" at bounding box center [354, 140] width 660 height 10
type textarea "x"
click at [229, 22] on div "Projects" at bounding box center [219, 20] width 62 height 43
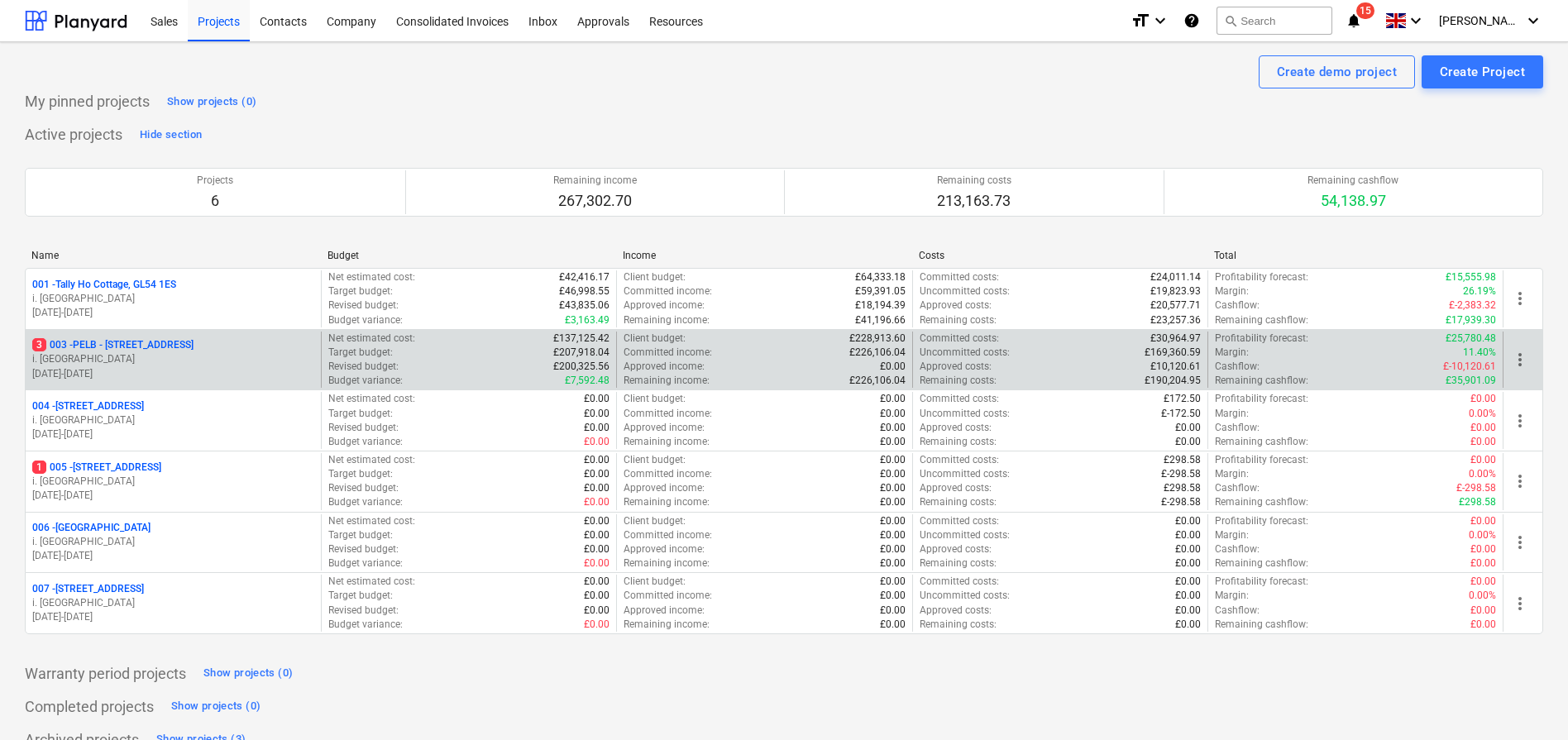
click at [159, 341] on p "3 003 - PELB - [GEOGRAPHIC_DATA], [GEOGRAPHIC_DATA], GL2 7NE" at bounding box center [113, 344] width 161 height 14
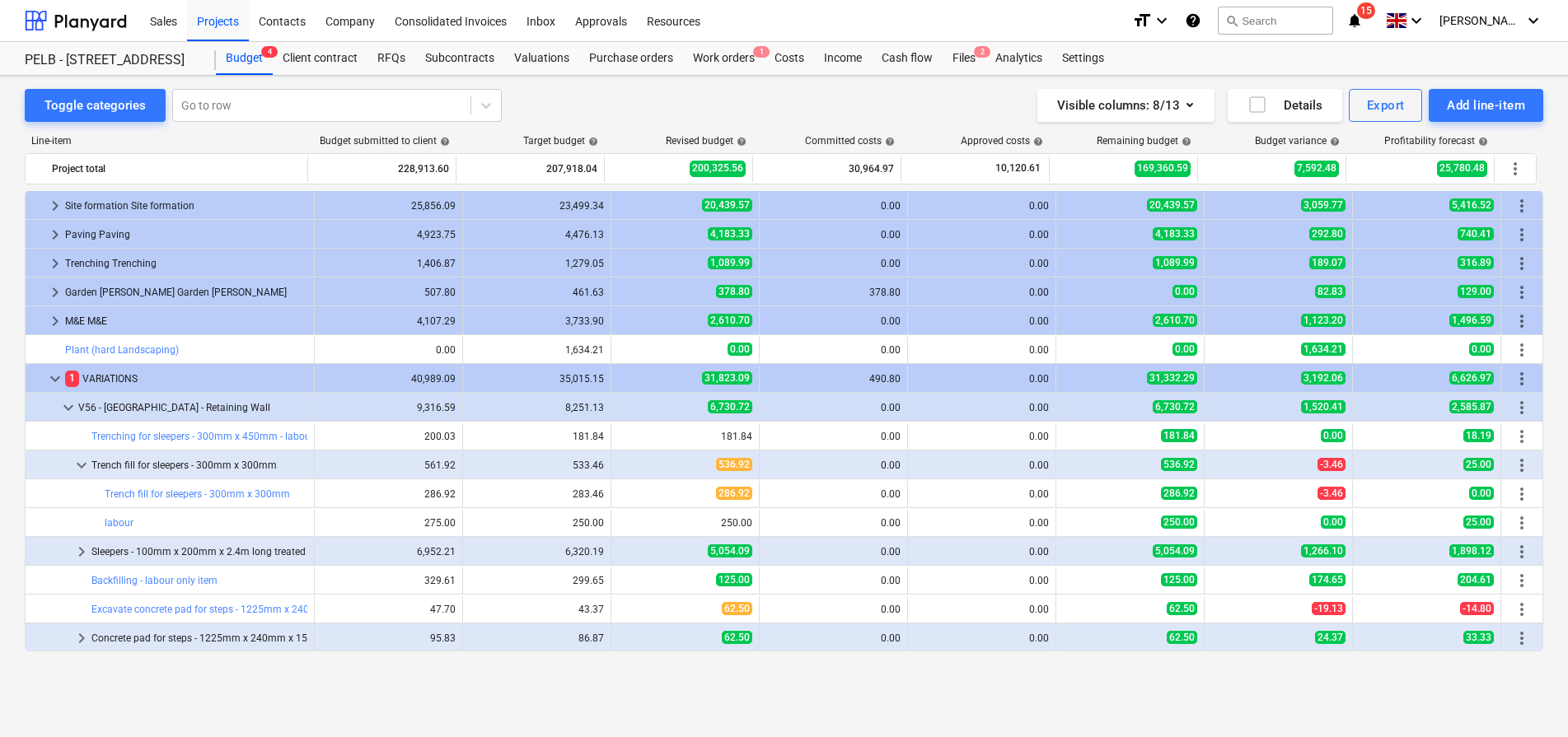
scroll to position [514, 0]
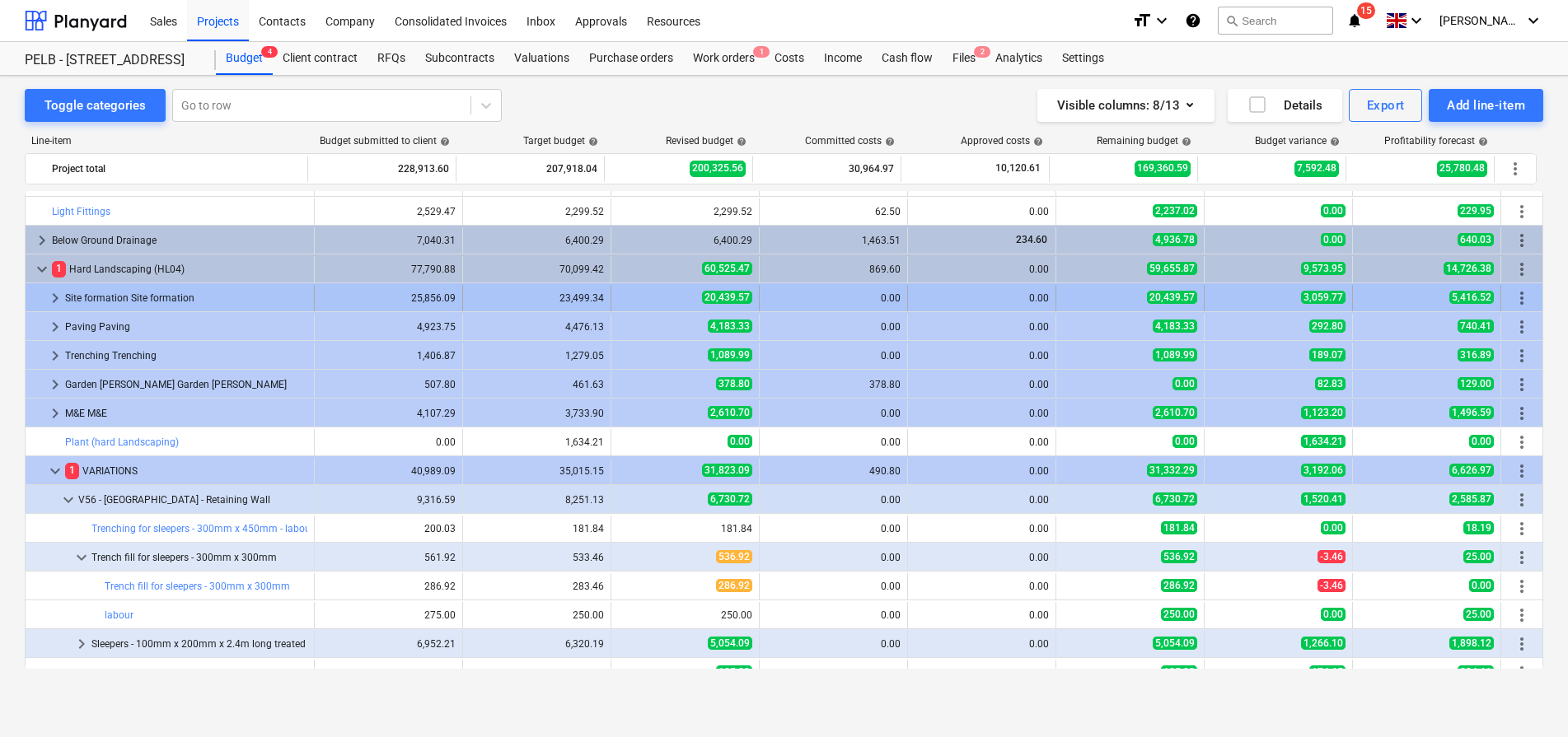
click at [55, 300] on span "keyboard_arrow_right" at bounding box center [55, 298] width 20 height 20
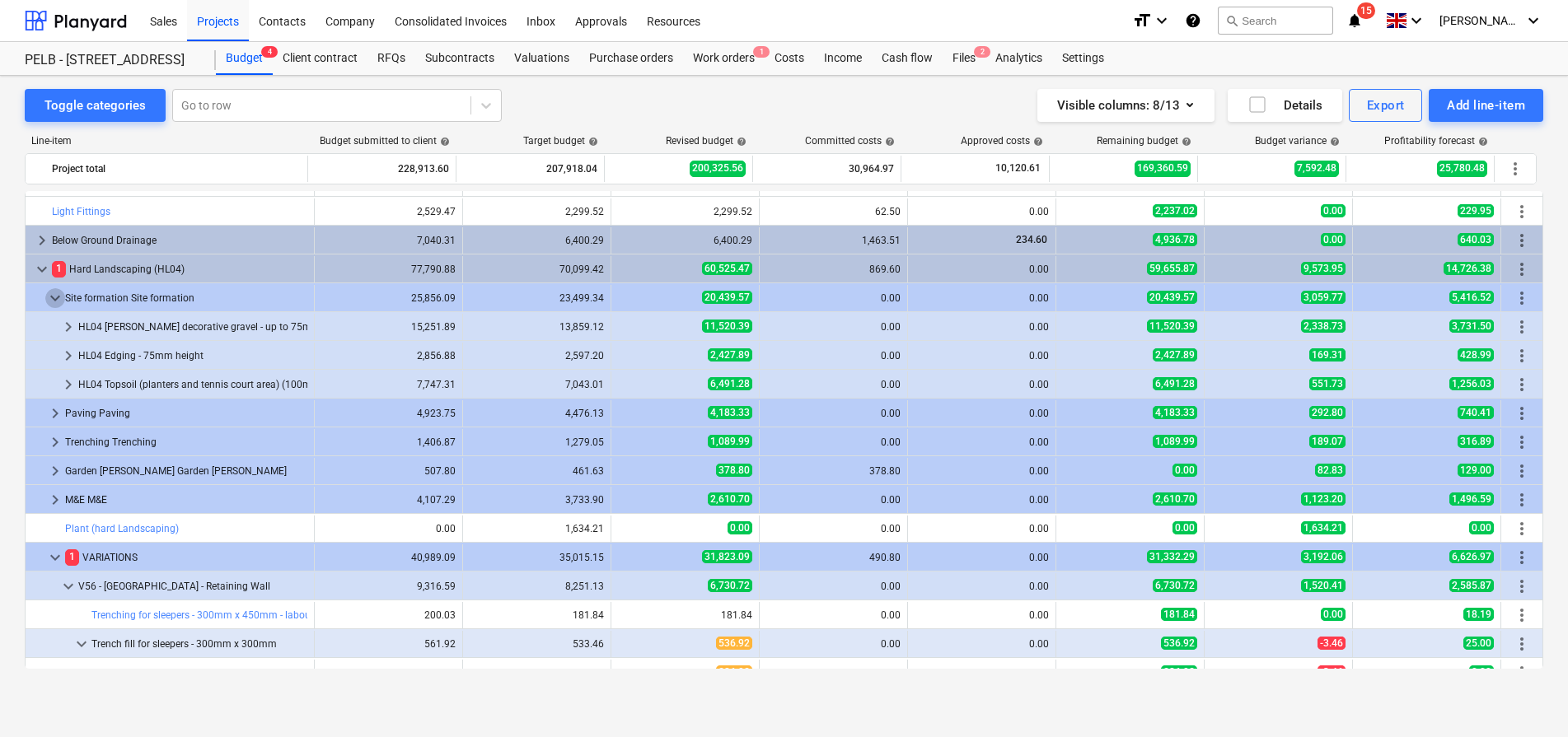
click at [55, 300] on span "keyboard_arrow_down" at bounding box center [55, 298] width 20 height 20
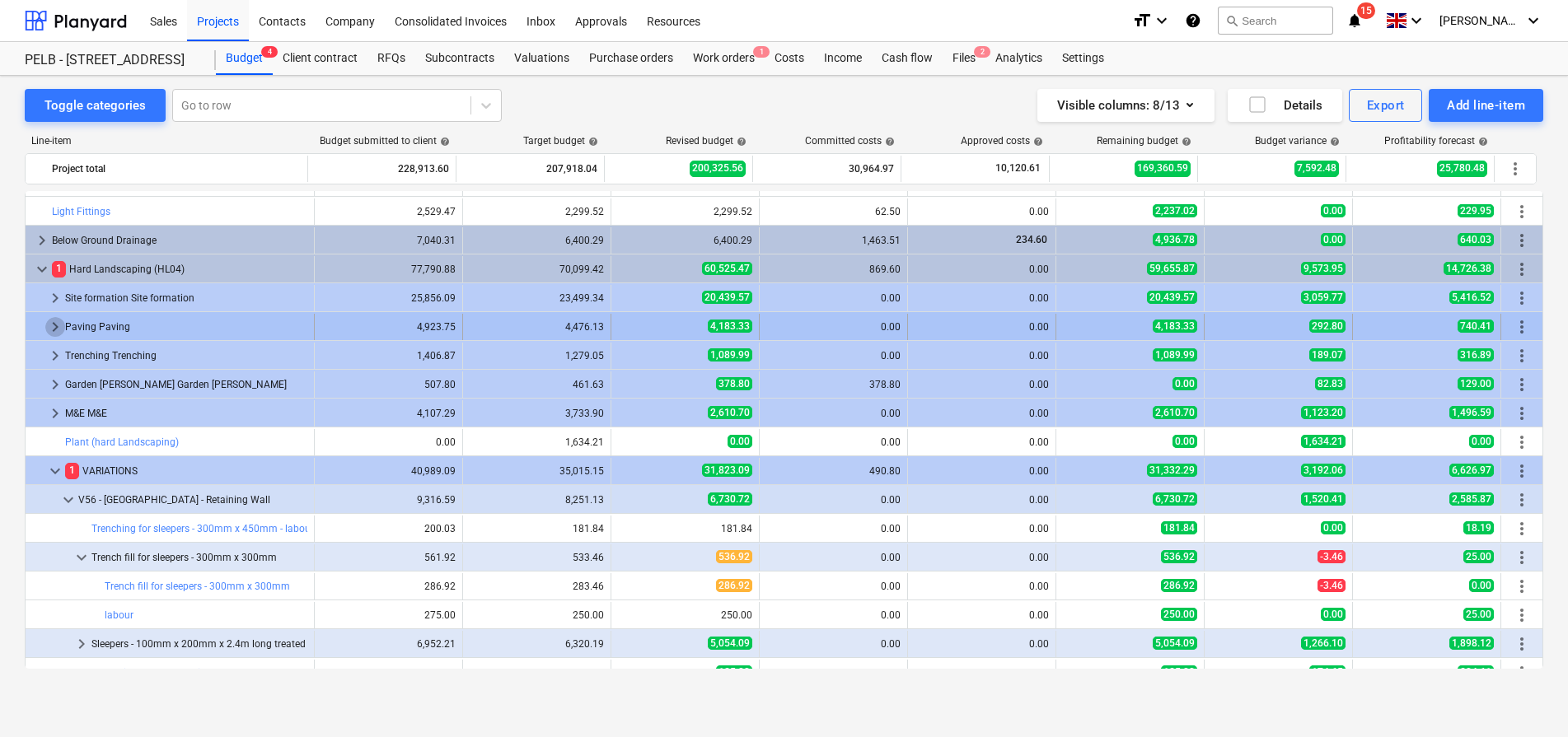
click at [52, 323] on span "keyboard_arrow_right" at bounding box center [55, 327] width 20 height 20
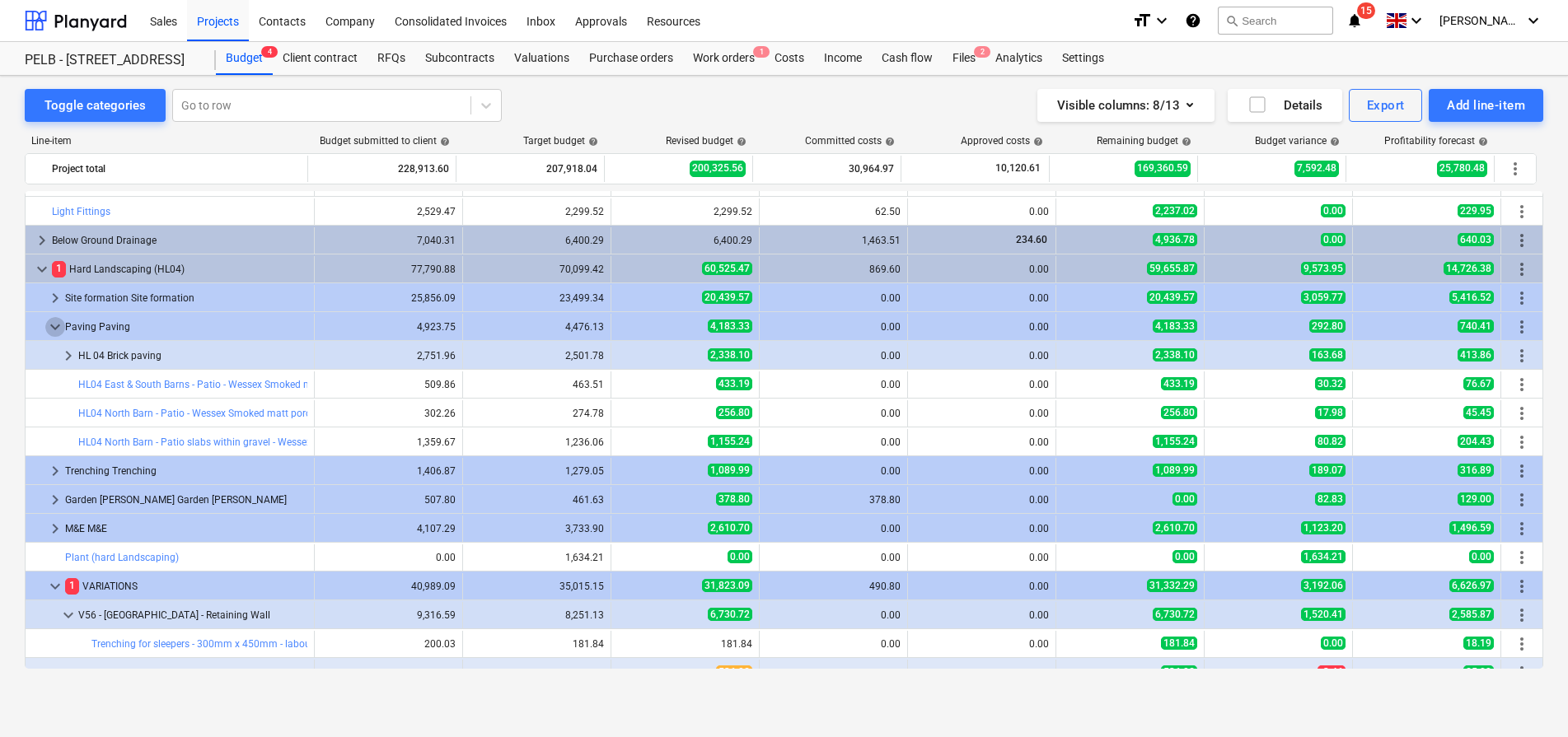
click at [52, 323] on span "keyboard_arrow_down" at bounding box center [55, 327] width 20 height 20
